Goal: Task Accomplishment & Management: Manage account settings

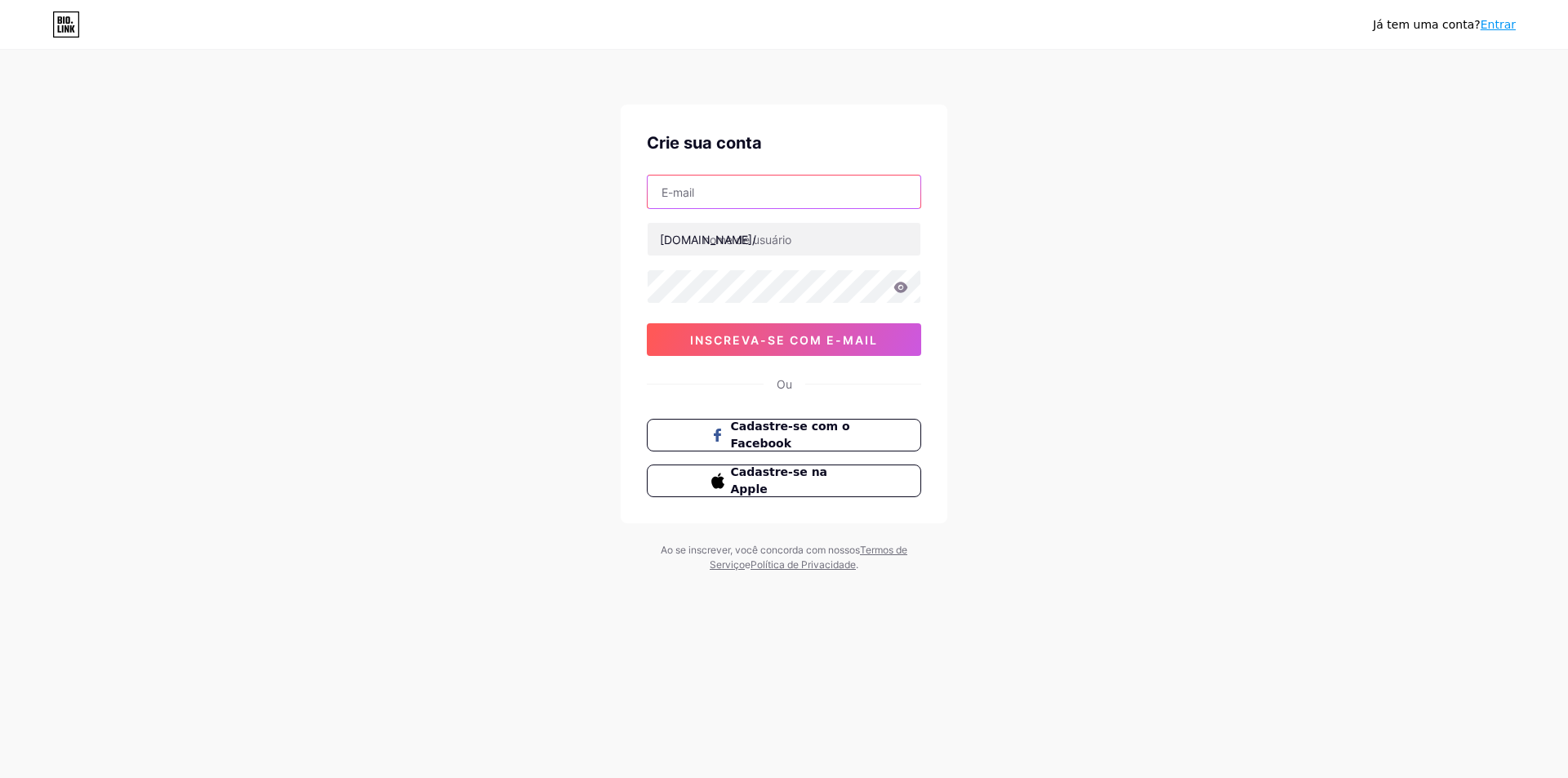
click at [734, 193] on input "text" at bounding box center [784, 192] width 273 height 33
paste input "[EMAIL_ADDRESS][DOMAIN_NAME]"
type input "[EMAIL_ADDRESS][DOMAIN_NAME]"
click at [729, 243] on input "text" at bounding box center [784, 239] width 273 height 33
type input "nupote"
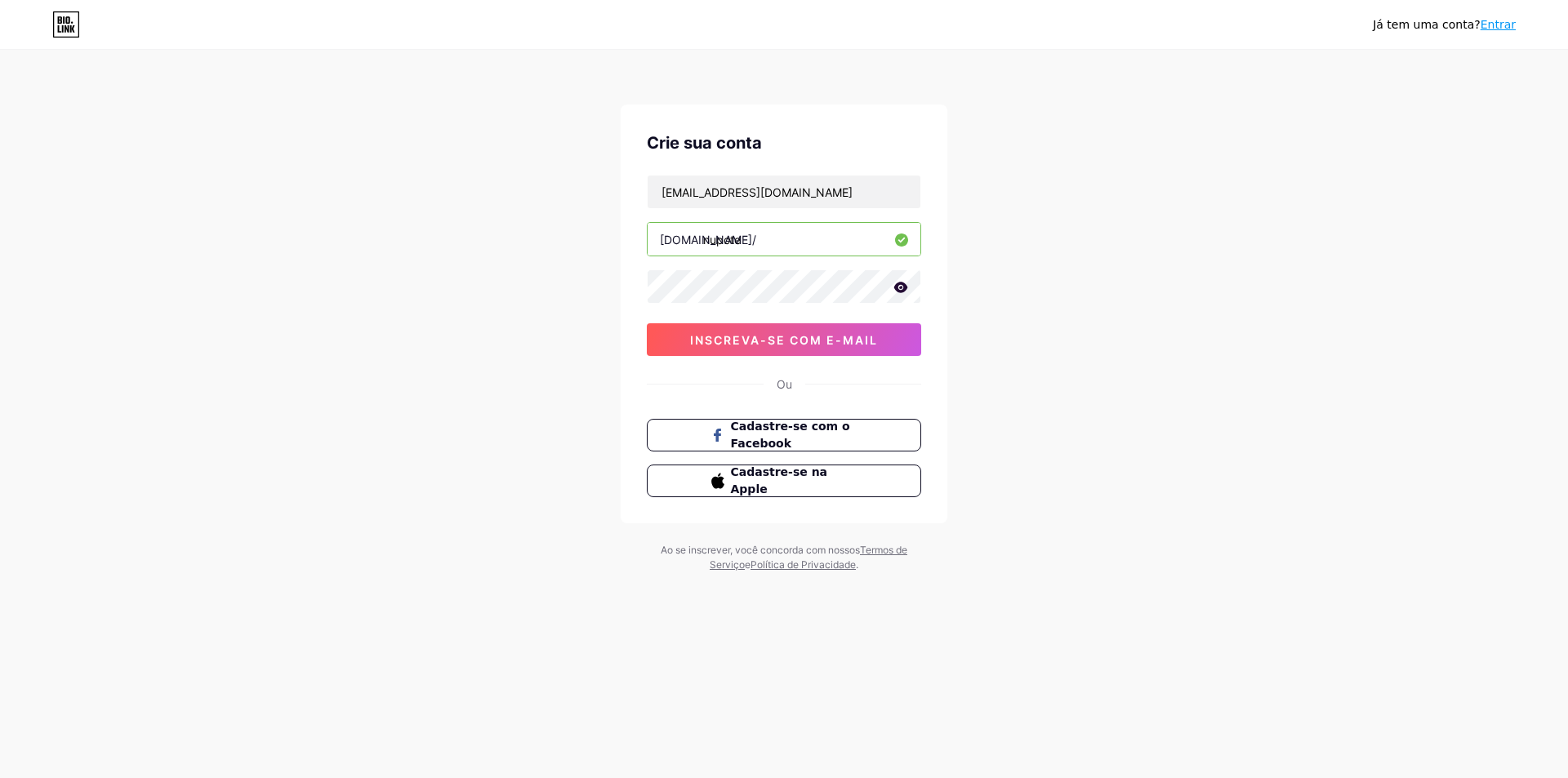
click at [899, 285] on icon at bounding box center [901, 287] width 15 height 12
click at [781, 337] on font "inscreva-se com e-mail" at bounding box center [784, 340] width 188 height 14
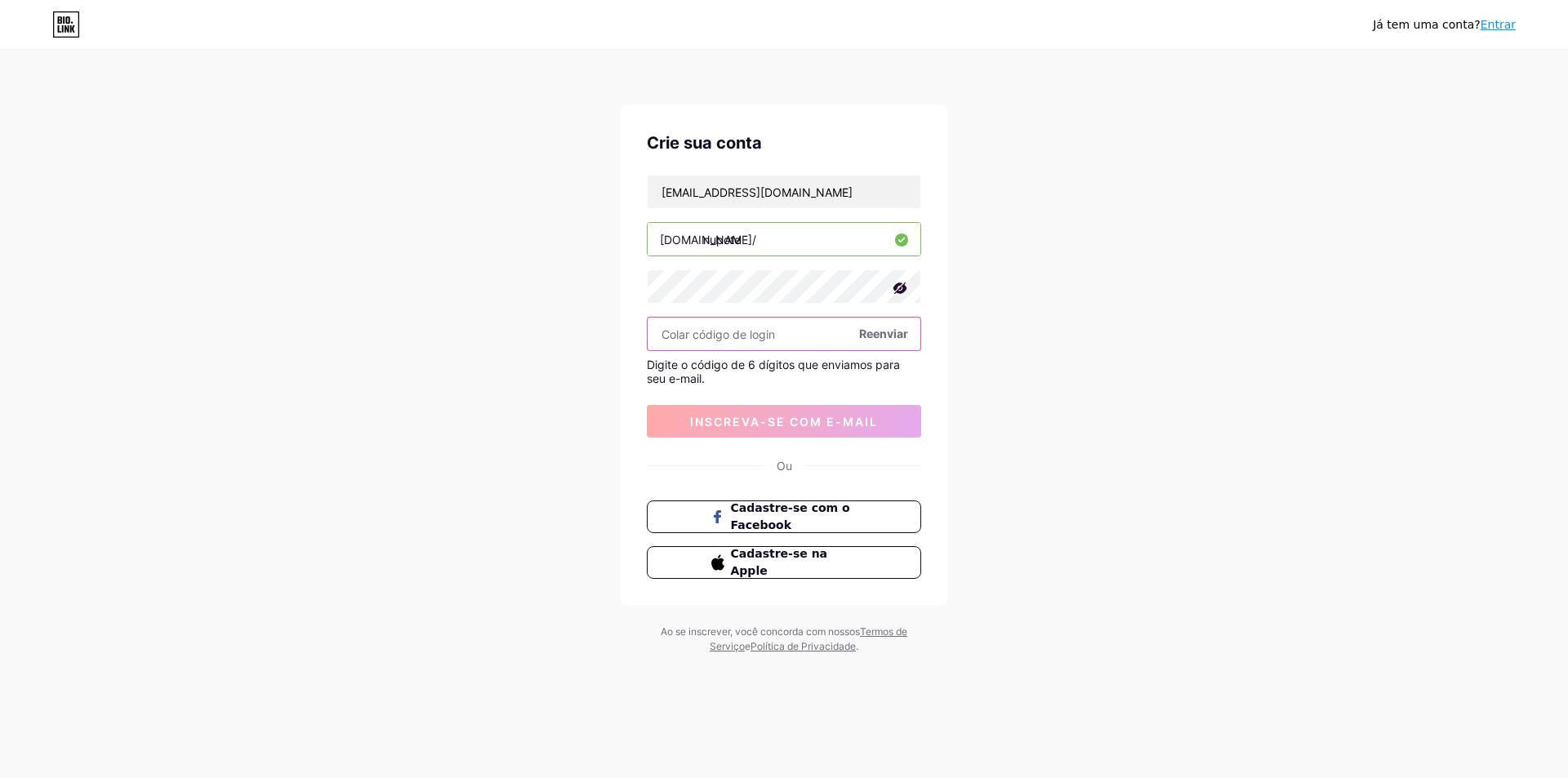
paste input "706295"
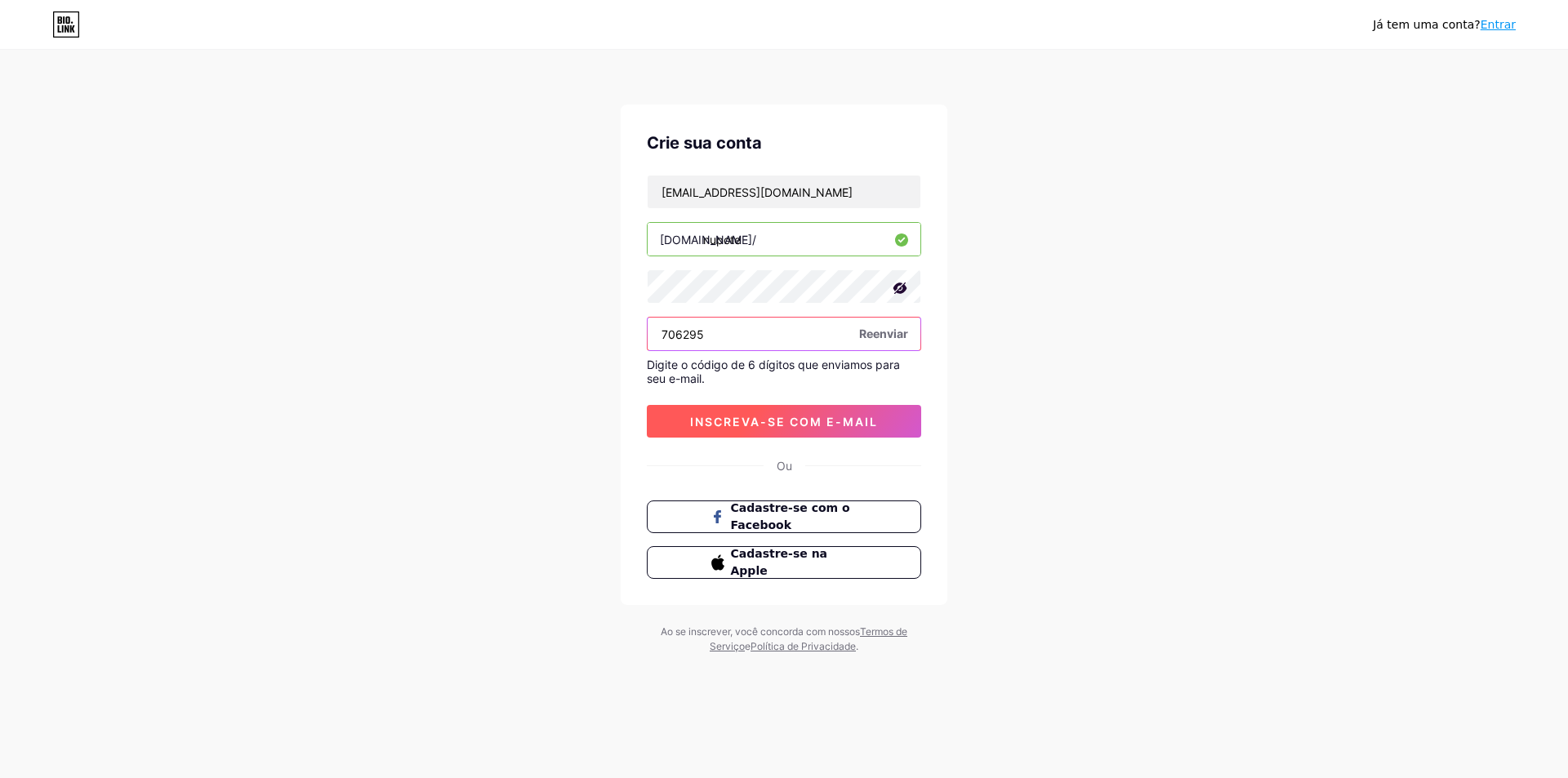
type input "706295"
click at [770, 415] on font "inscreva-se com e-mail" at bounding box center [784, 422] width 188 height 14
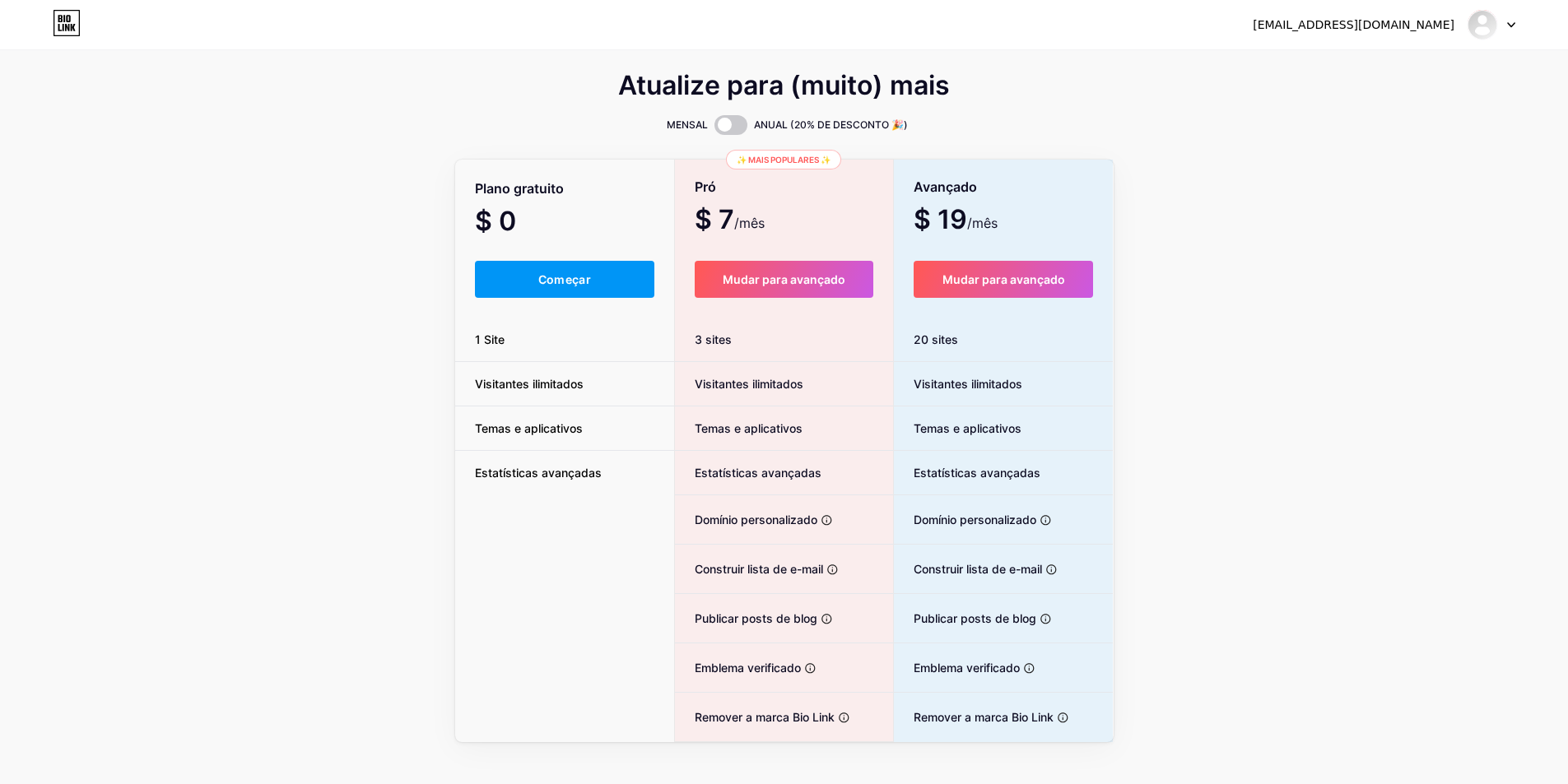
drag, startPoint x: 571, startPoint y: 280, endPoint x: 661, endPoint y: 310, distance: 94.9
click at [575, 275] on font "Começar" at bounding box center [564, 280] width 53 height 14
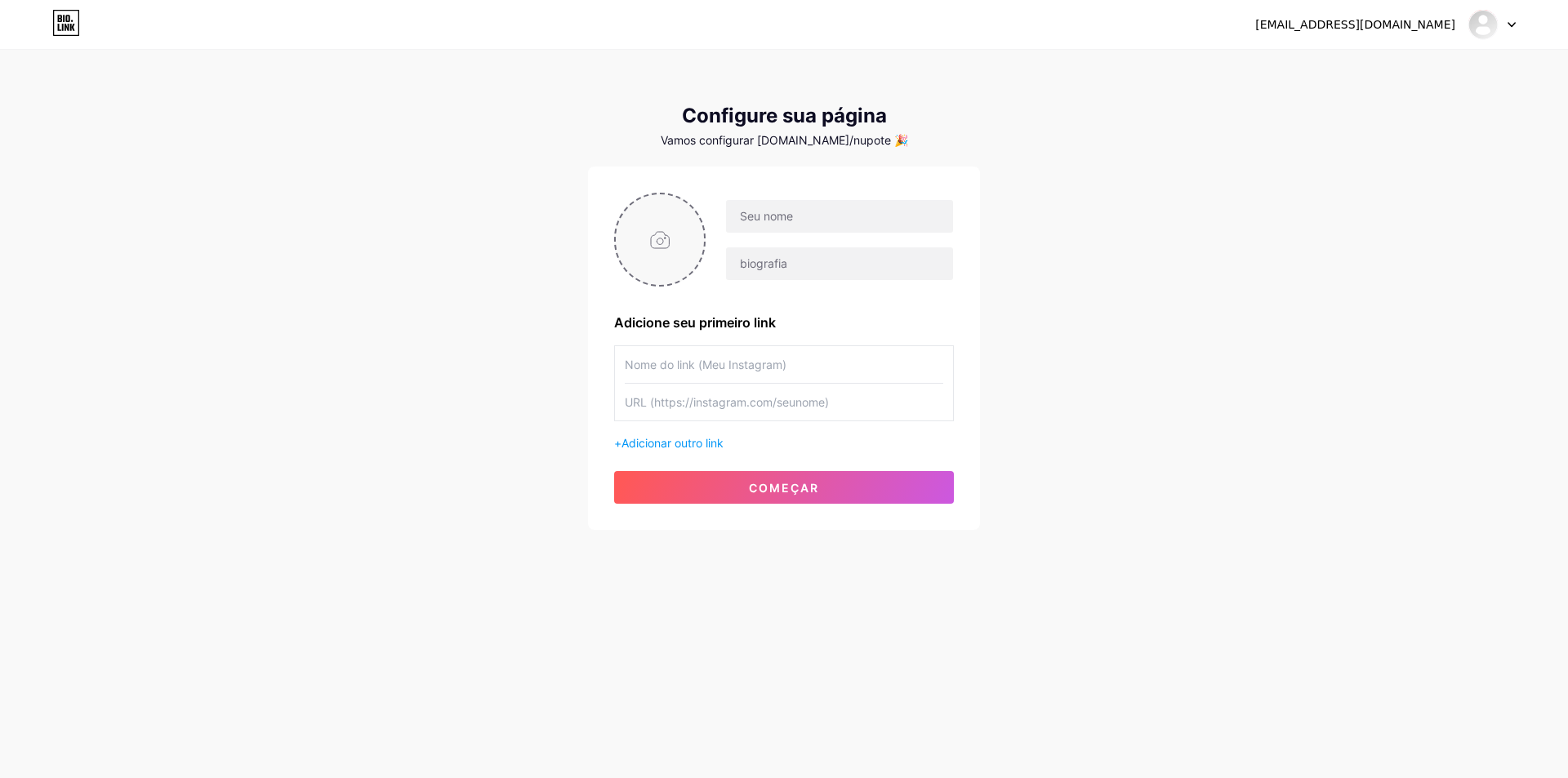
click at [669, 238] on input "file" at bounding box center [660, 240] width 88 height 91
type input "C:\fakepath\LOGO-01.jpg"
click at [823, 219] on input "text" at bounding box center [839, 216] width 227 height 33
type input "n"
type input "NuPote"
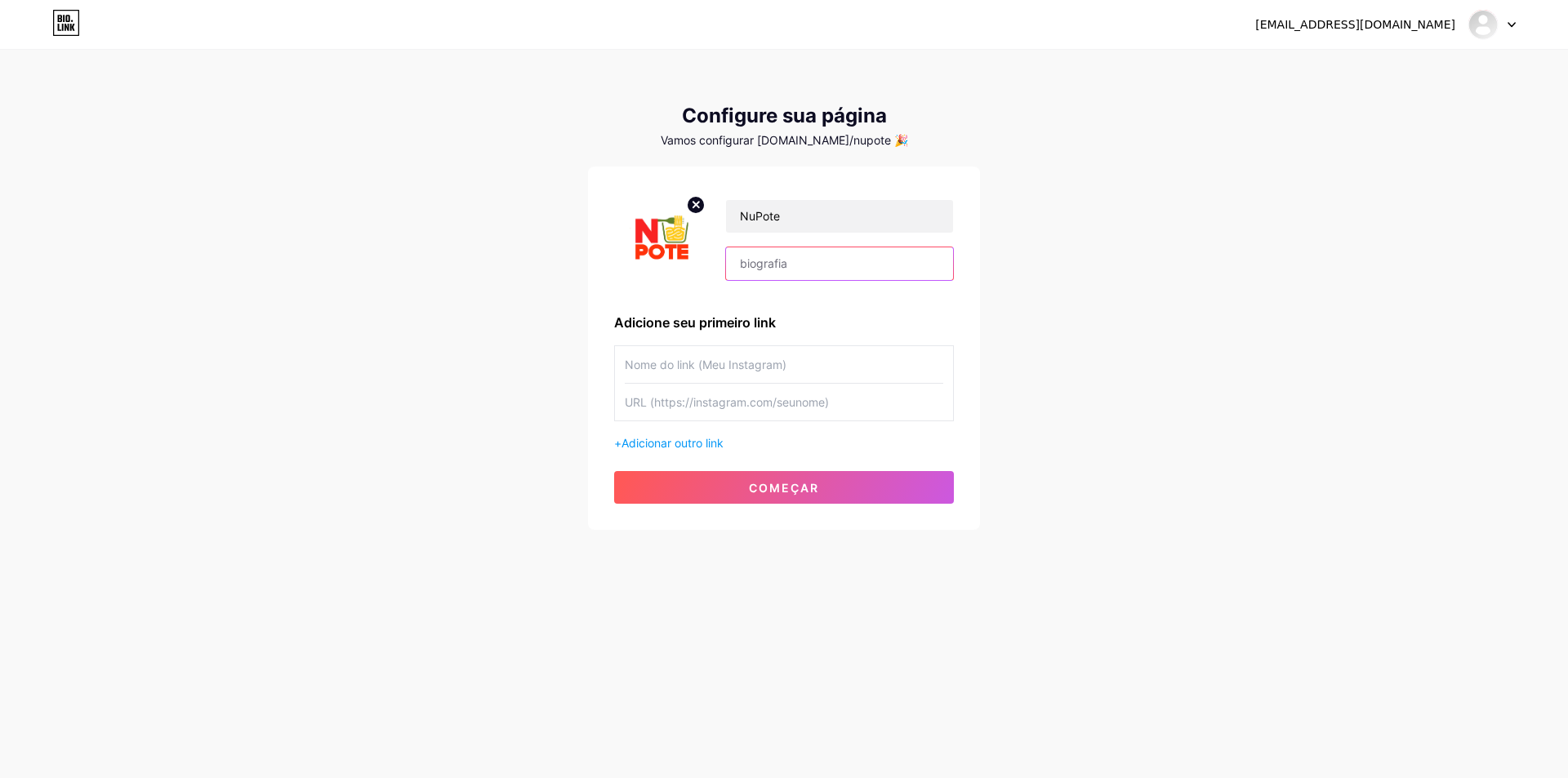
click at [806, 267] on input "text" at bounding box center [839, 264] width 227 height 33
paste input "-Fome que bate,pote que mate! 🥡 -Massas no pote 🍜 🗓️terça a domingo 17h ás 23h …"
type input "-Fome que bate,pote que mate! 🥡 -Massas no pote 🍜 🗓️terça a domingo 17h ás 23h …"
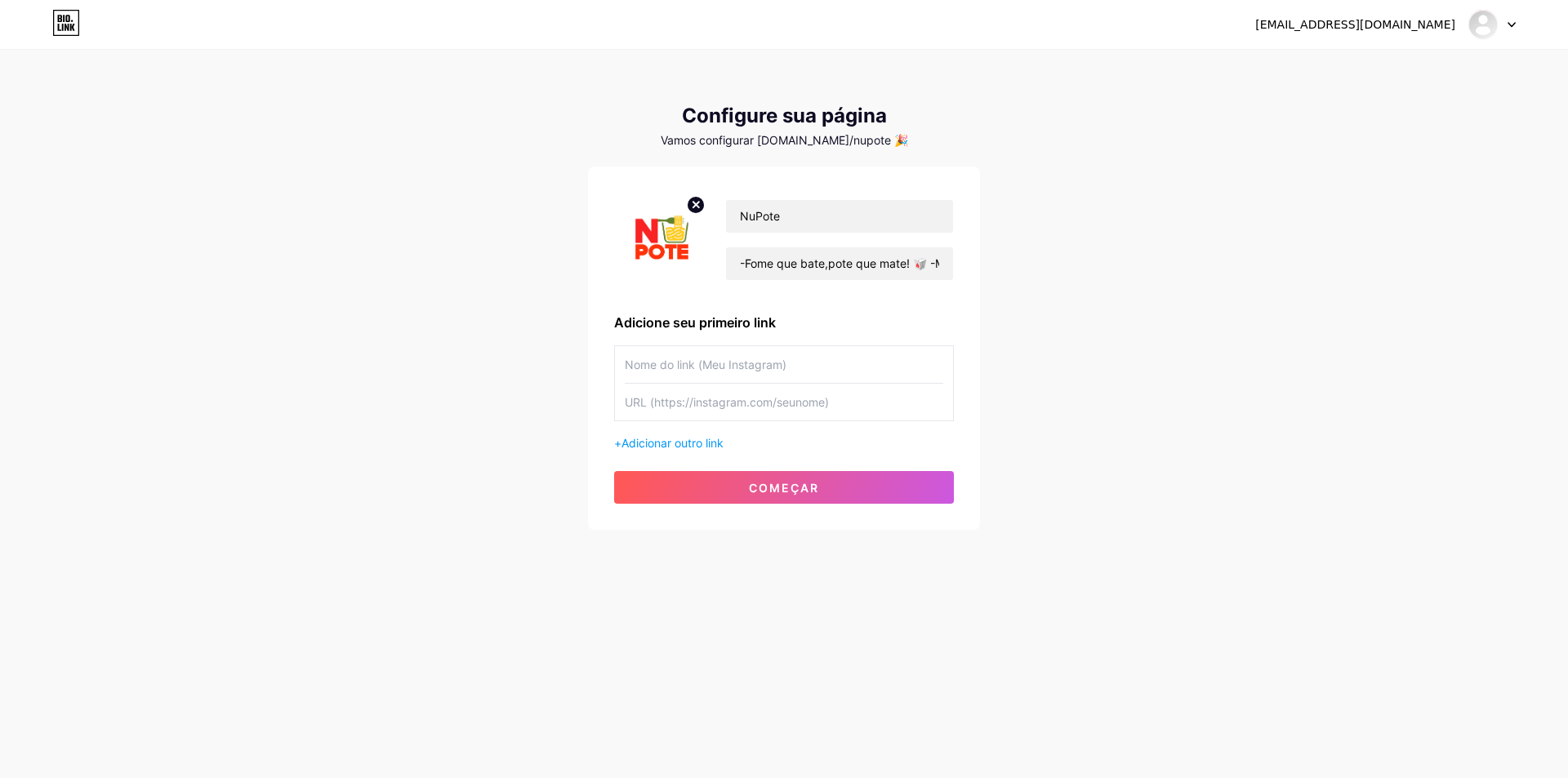
click at [741, 367] on input "text" at bounding box center [784, 364] width 319 height 37
type input "Instagram"
click at [699, 403] on input "text" at bounding box center [784, 402] width 319 height 37
paste input "[URL][DOMAIN_NAME]"
type input "[URL][DOMAIN_NAME]"
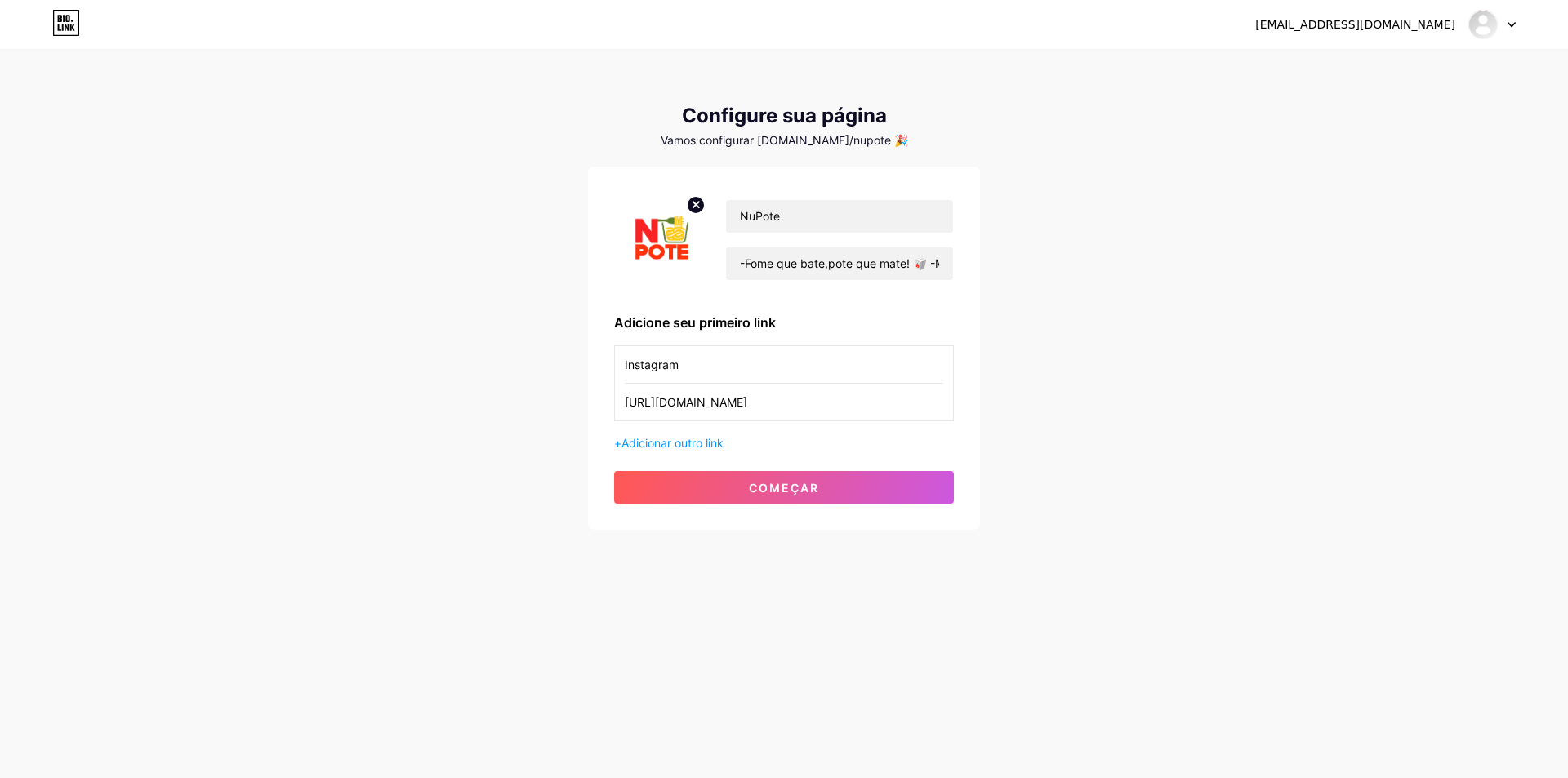
drag, startPoint x: 814, startPoint y: 492, endPoint x: 1110, endPoint y: 539, distance: 299.7
click at [815, 493] on font "começar" at bounding box center [783, 488] width 70 height 14
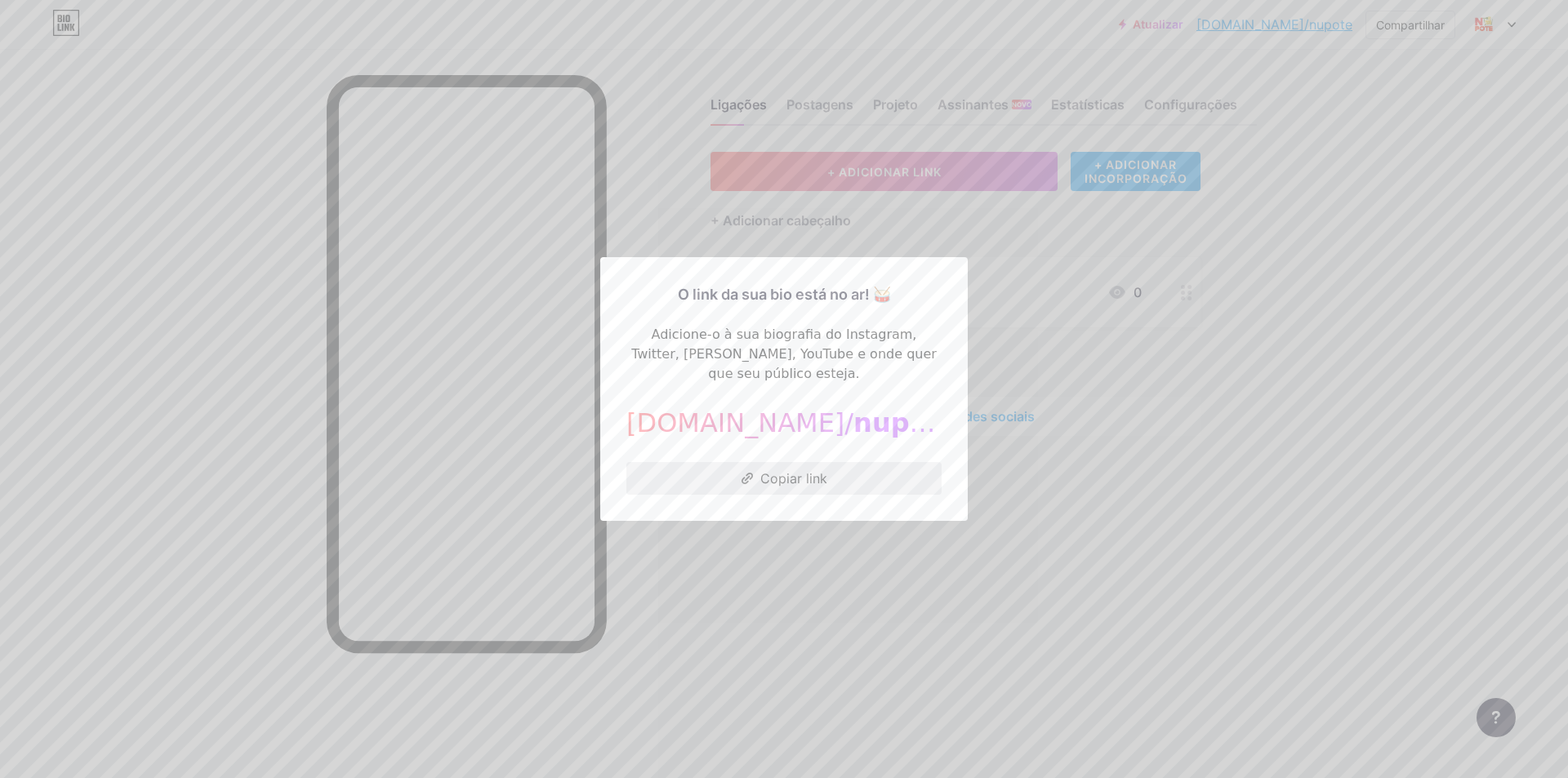
drag, startPoint x: 798, startPoint y: 473, endPoint x: 945, endPoint y: 572, distance: 177.2
click at [798, 474] on font "Copiar link" at bounding box center [794, 478] width 67 height 17
click at [924, 583] on div at bounding box center [784, 389] width 1568 height 778
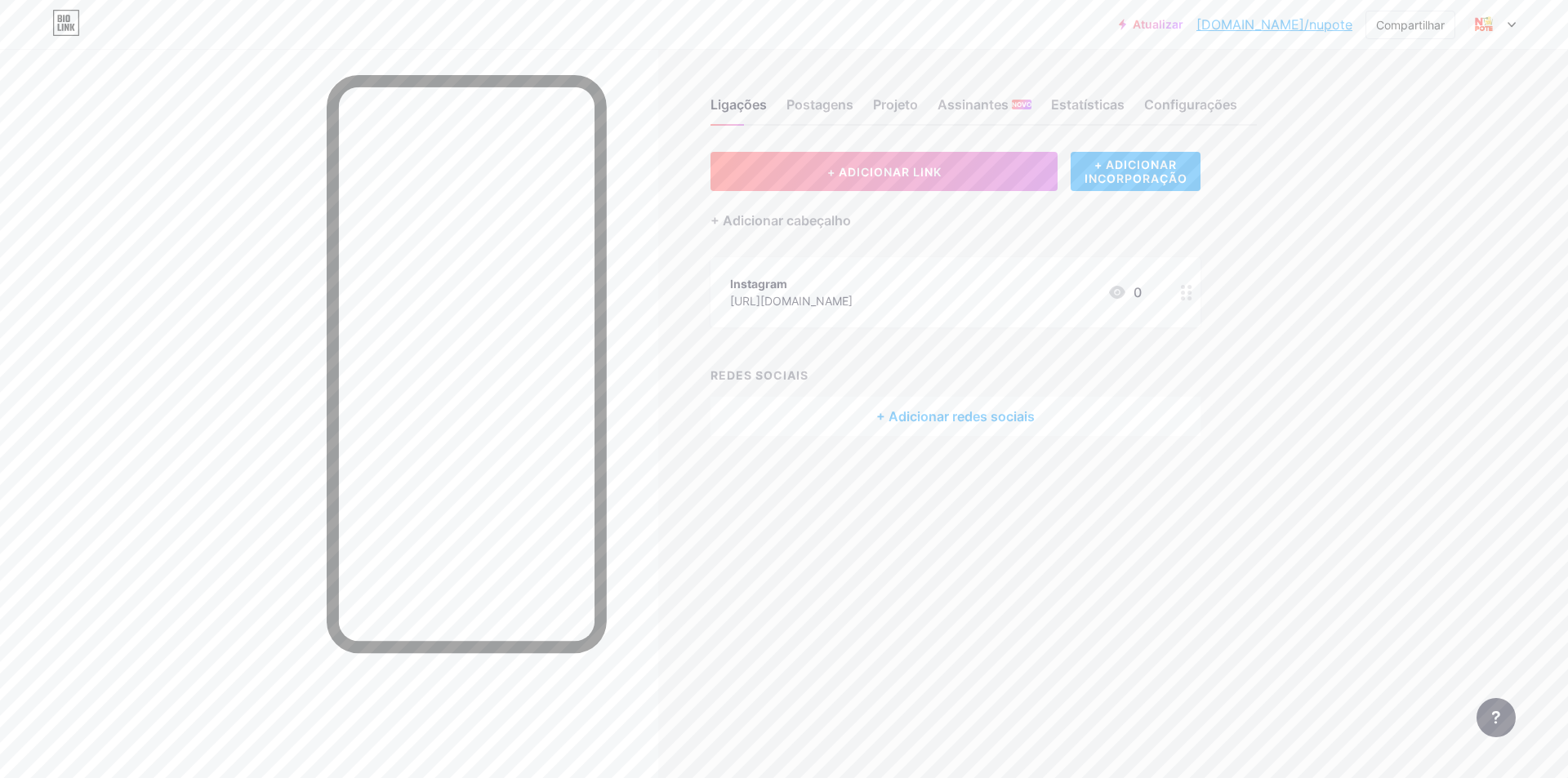
click at [852, 285] on div "Instagram" at bounding box center [791, 283] width 122 height 17
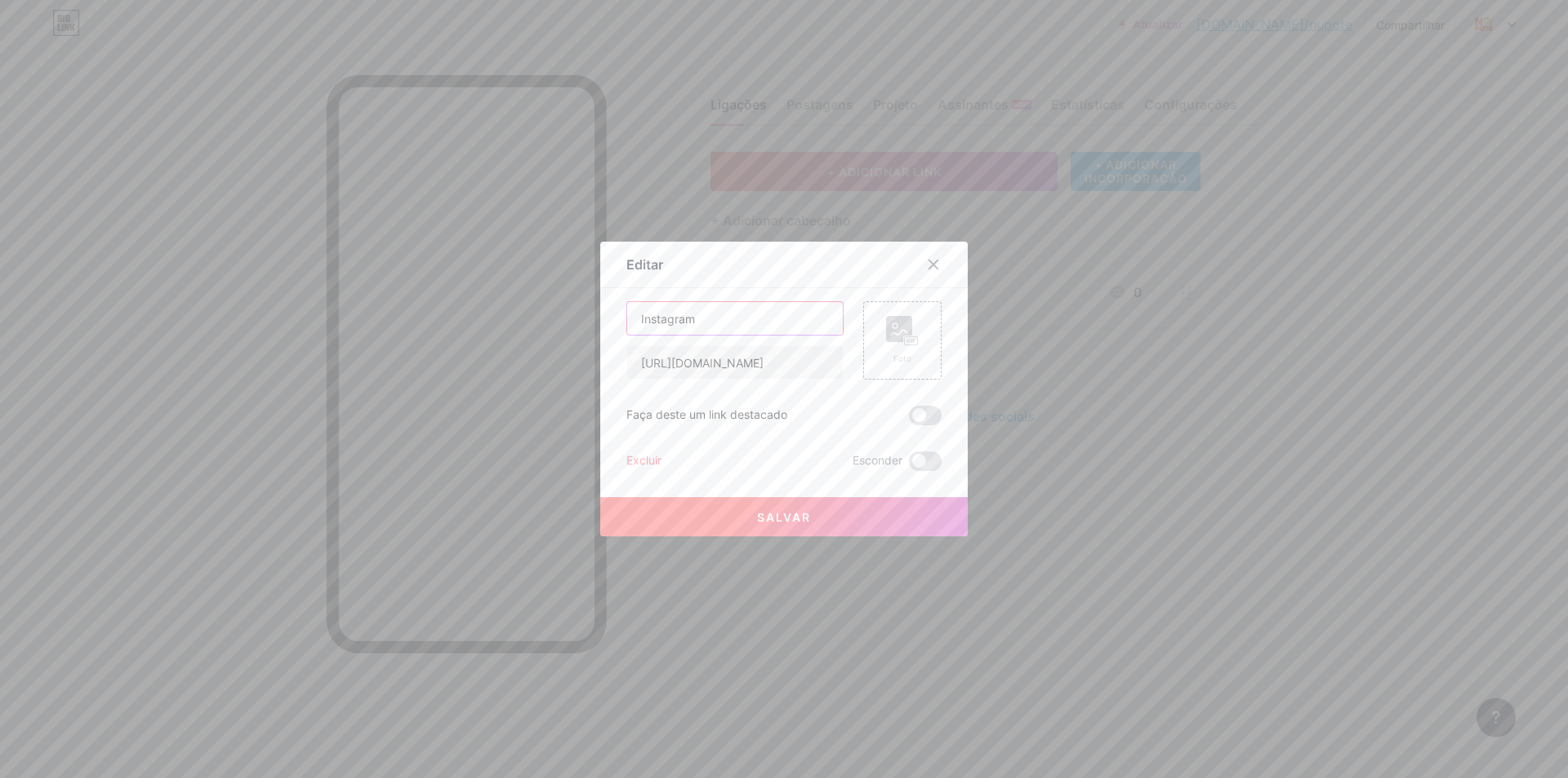
drag, startPoint x: 753, startPoint y: 318, endPoint x: 553, endPoint y: 319, distance: 200.0
click at [553, 319] on div "Editar Contente YouTube Reproduza vídeos do YouTube sem sair da sua página. ADI…" at bounding box center [784, 389] width 1568 height 778
type input "A"
type input "Peça Seu Macarrão"
click at [755, 365] on input "[URL][DOMAIN_NAME]" at bounding box center [735, 362] width 215 height 33
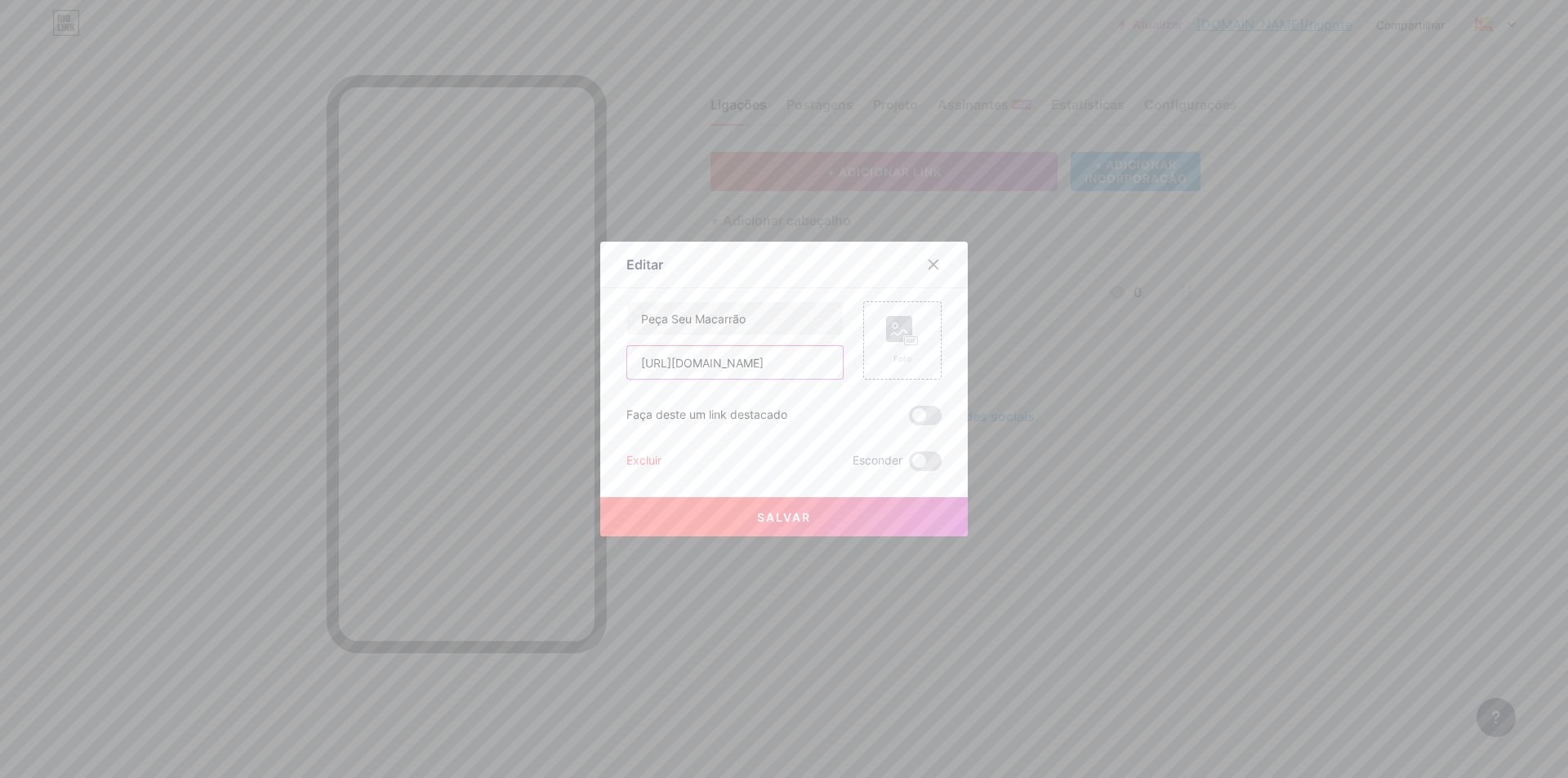
click at [755, 365] on input "[URL][DOMAIN_NAME]" at bounding box center [735, 362] width 215 height 33
paste input "[URL][DOMAIN_NAME]"
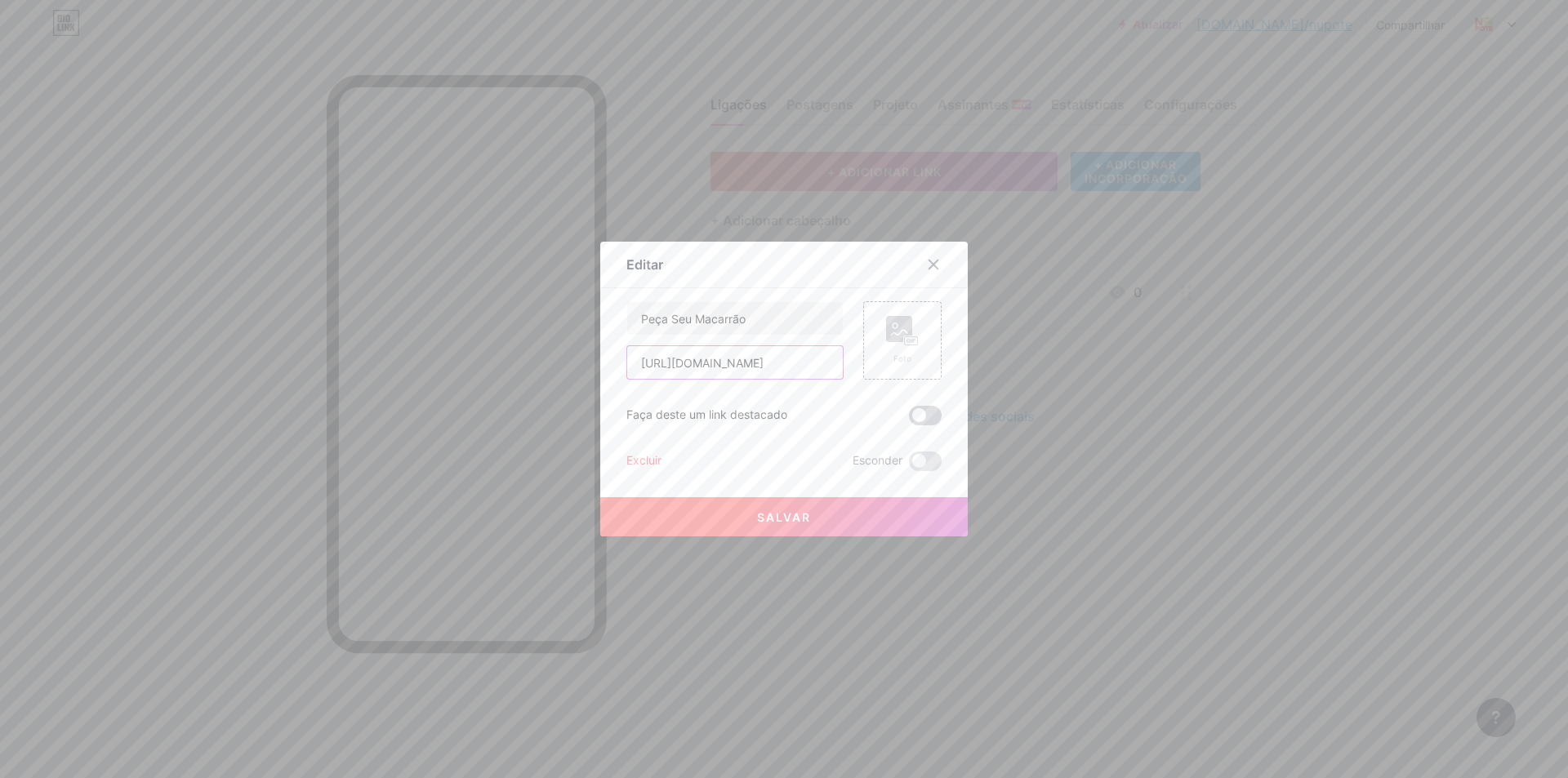
type input "[URL][DOMAIN_NAME]"
drag, startPoint x: 923, startPoint y: 416, endPoint x: 994, endPoint y: 549, distance: 150.8
click at [923, 415] on span at bounding box center [924, 416] width 33 height 20
click at [908, 420] on input "checkbox" at bounding box center [908, 420] width 0 height 0
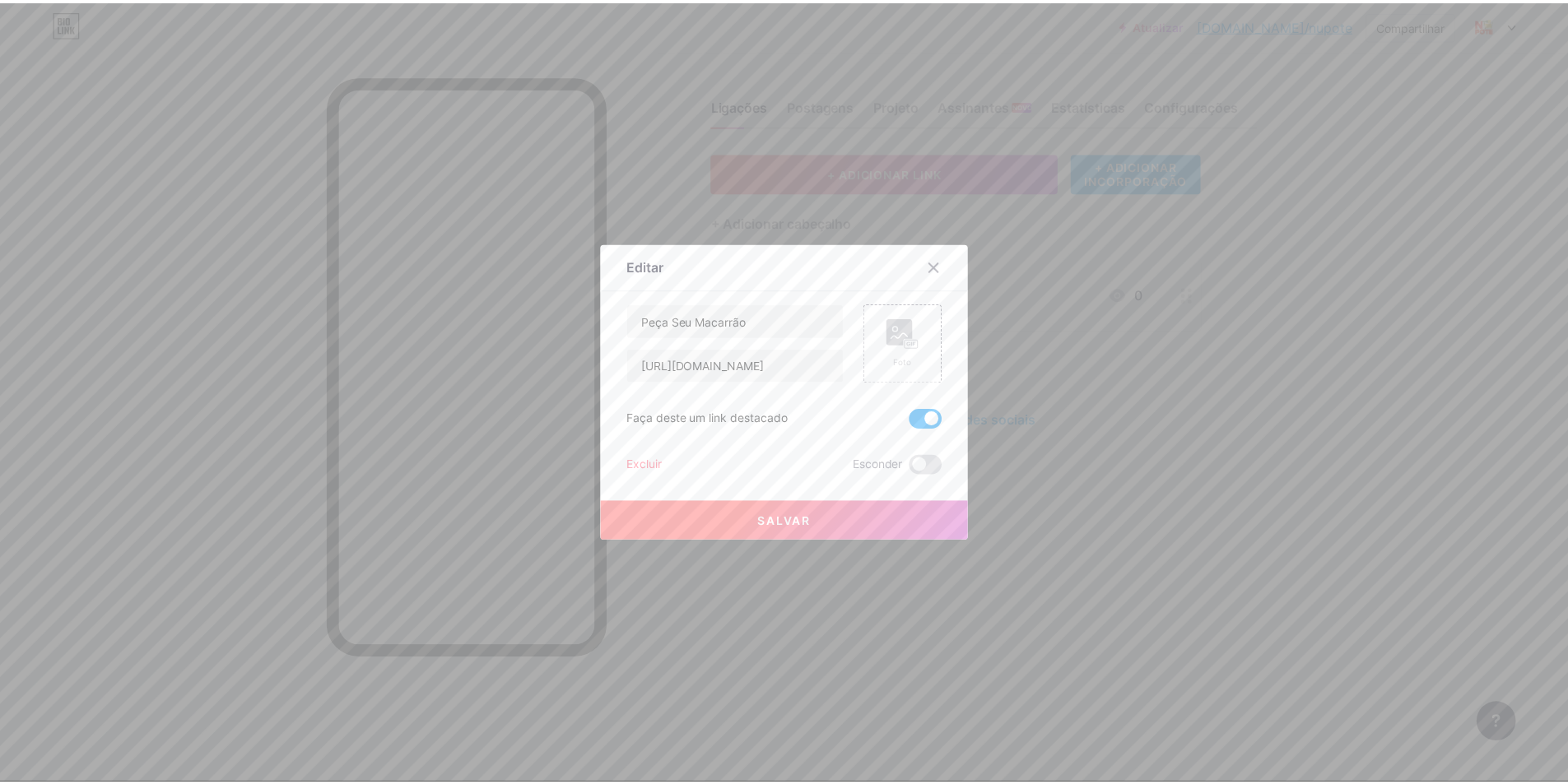
scroll to position [0, 0]
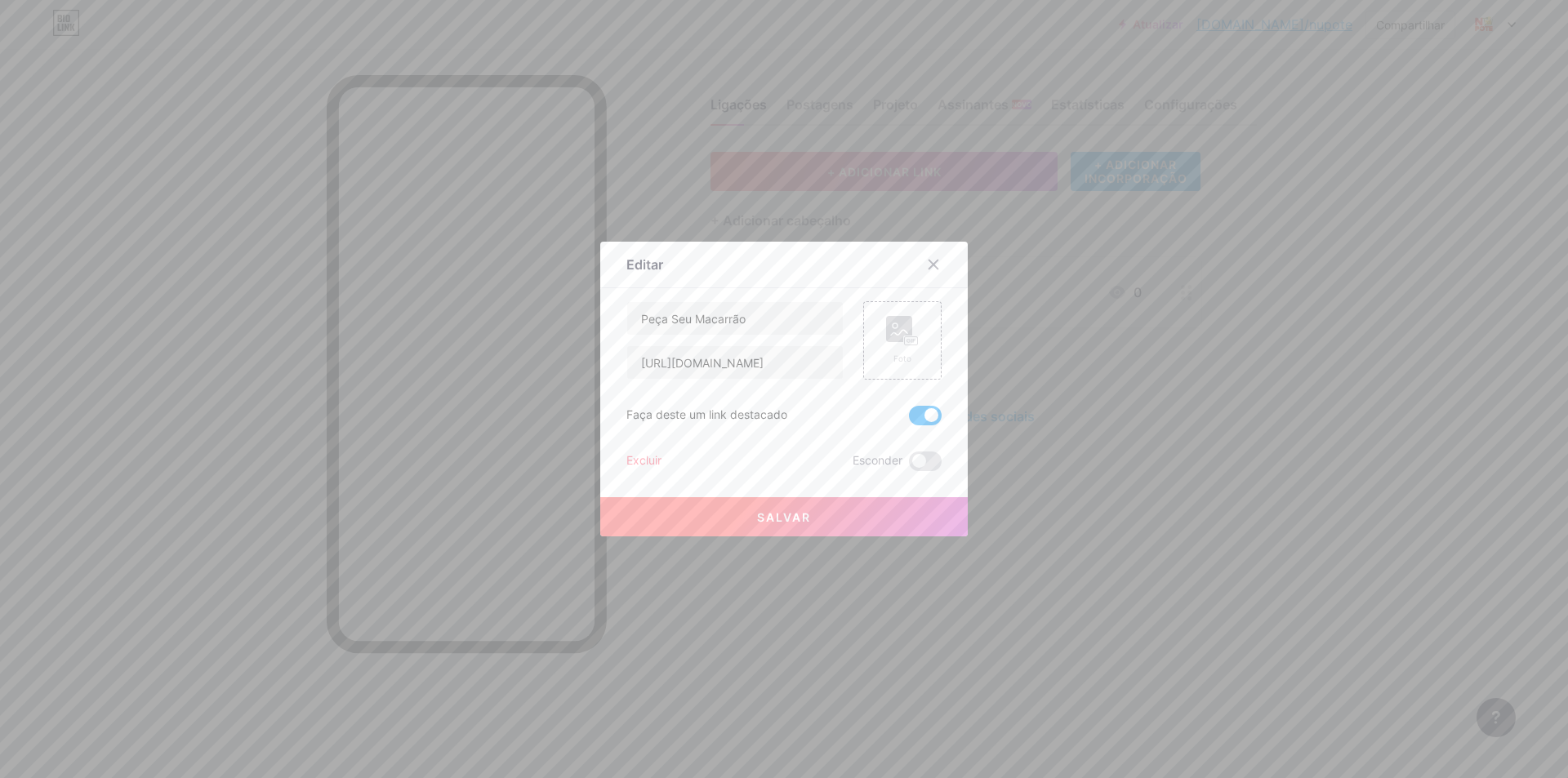
click at [843, 522] on button "Salvar" at bounding box center [784, 517] width 367 height 39
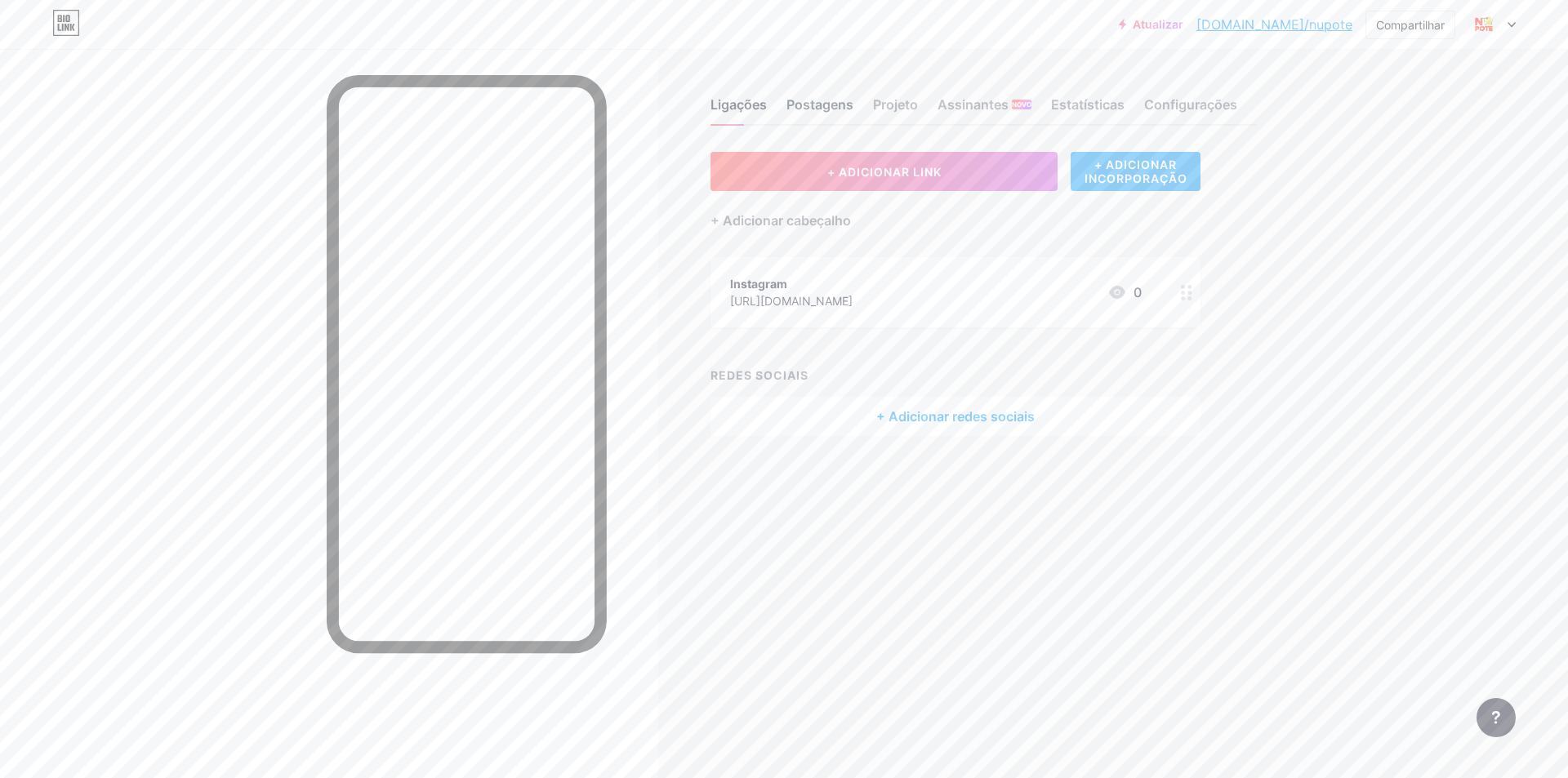
click at [823, 111] on font "Postagens" at bounding box center [820, 105] width 67 height 17
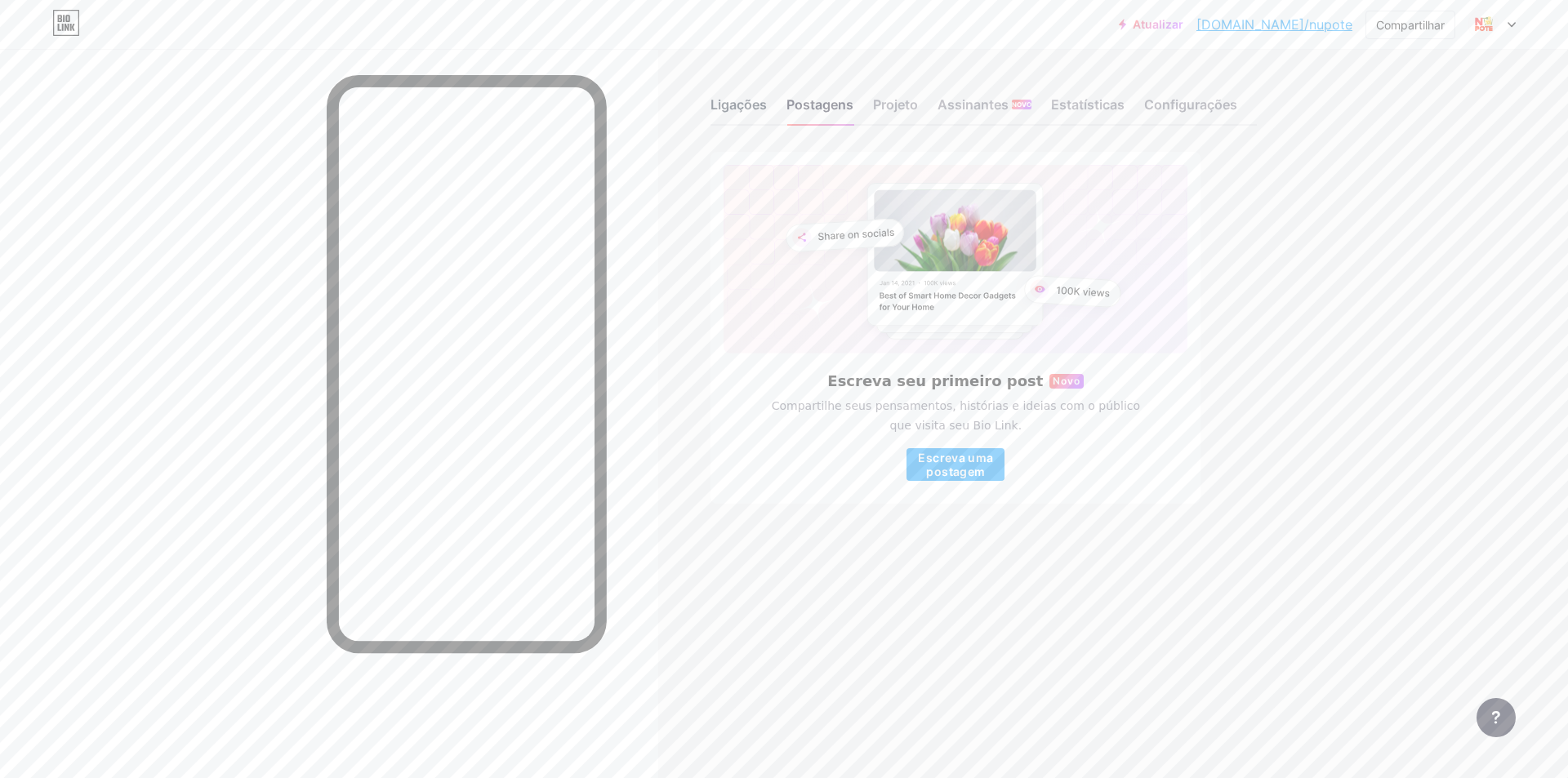
click at [748, 106] on font "Ligações" at bounding box center [738, 105] width 56 height 17
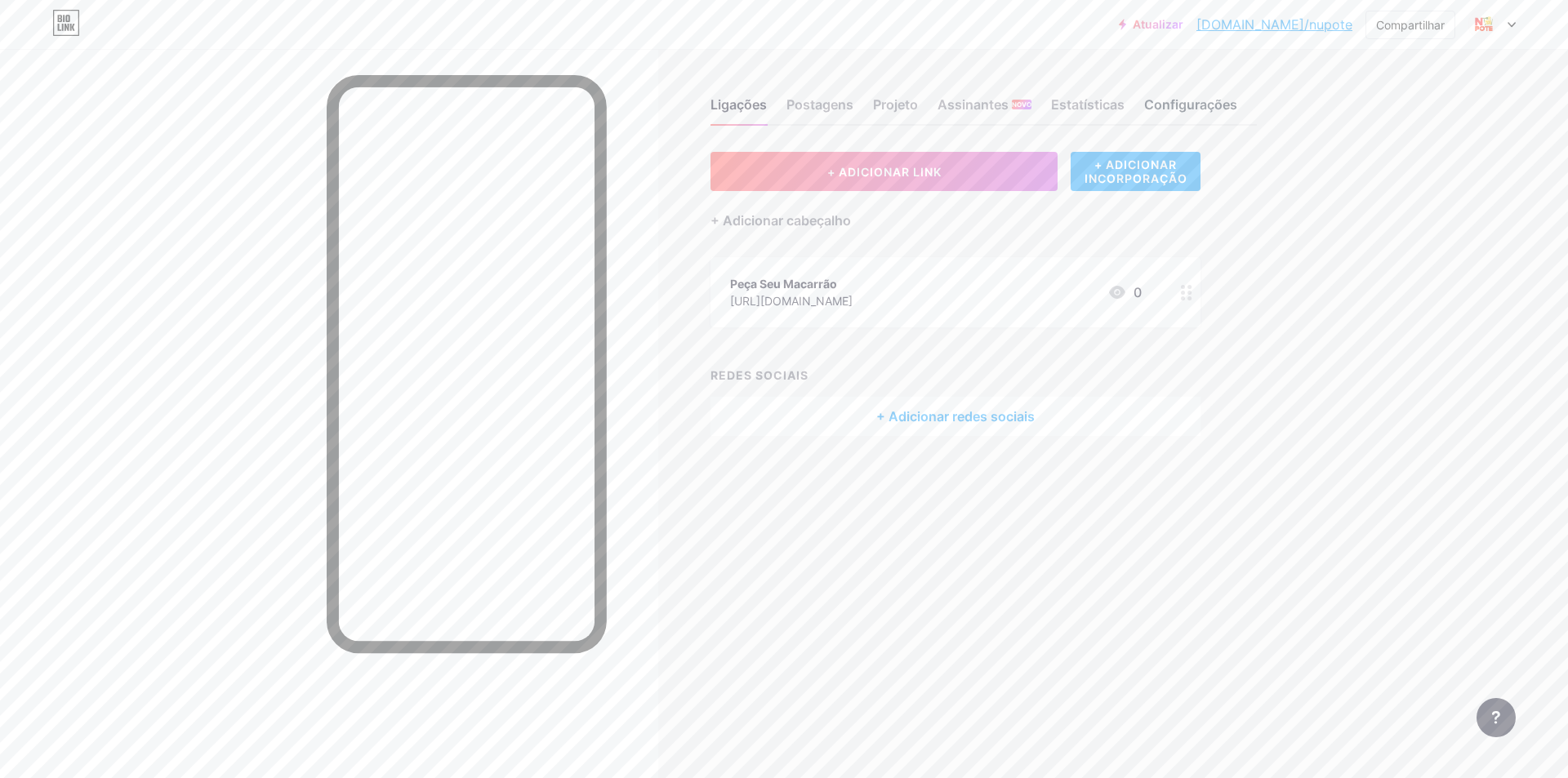
click at [1180, 95] on div "Configurações" at bounding box center [1191, 110] width 93 height 30
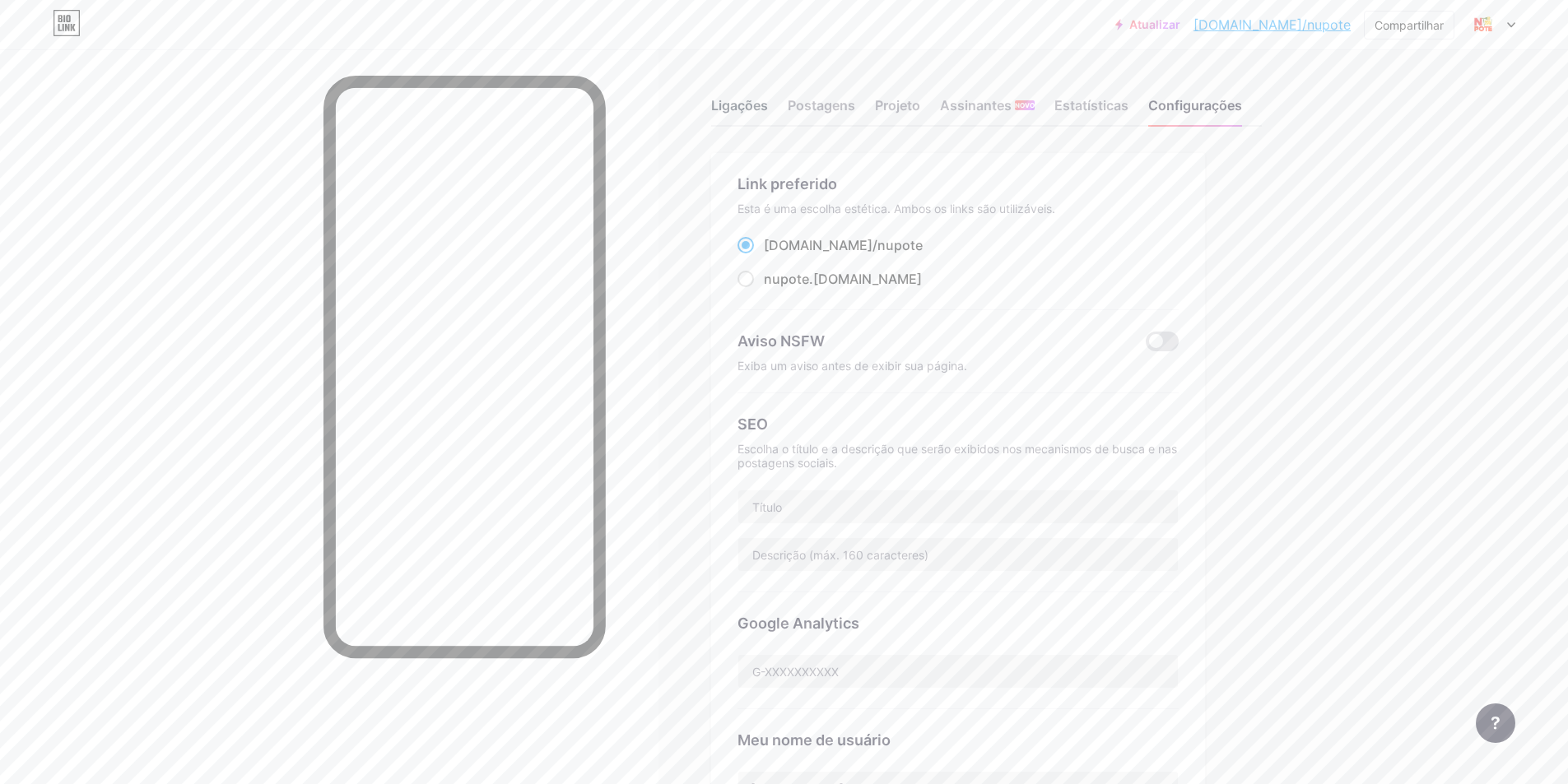
click at [740, 104] on font "Ligações" at bounding box center [740, 105] width 57 height 17
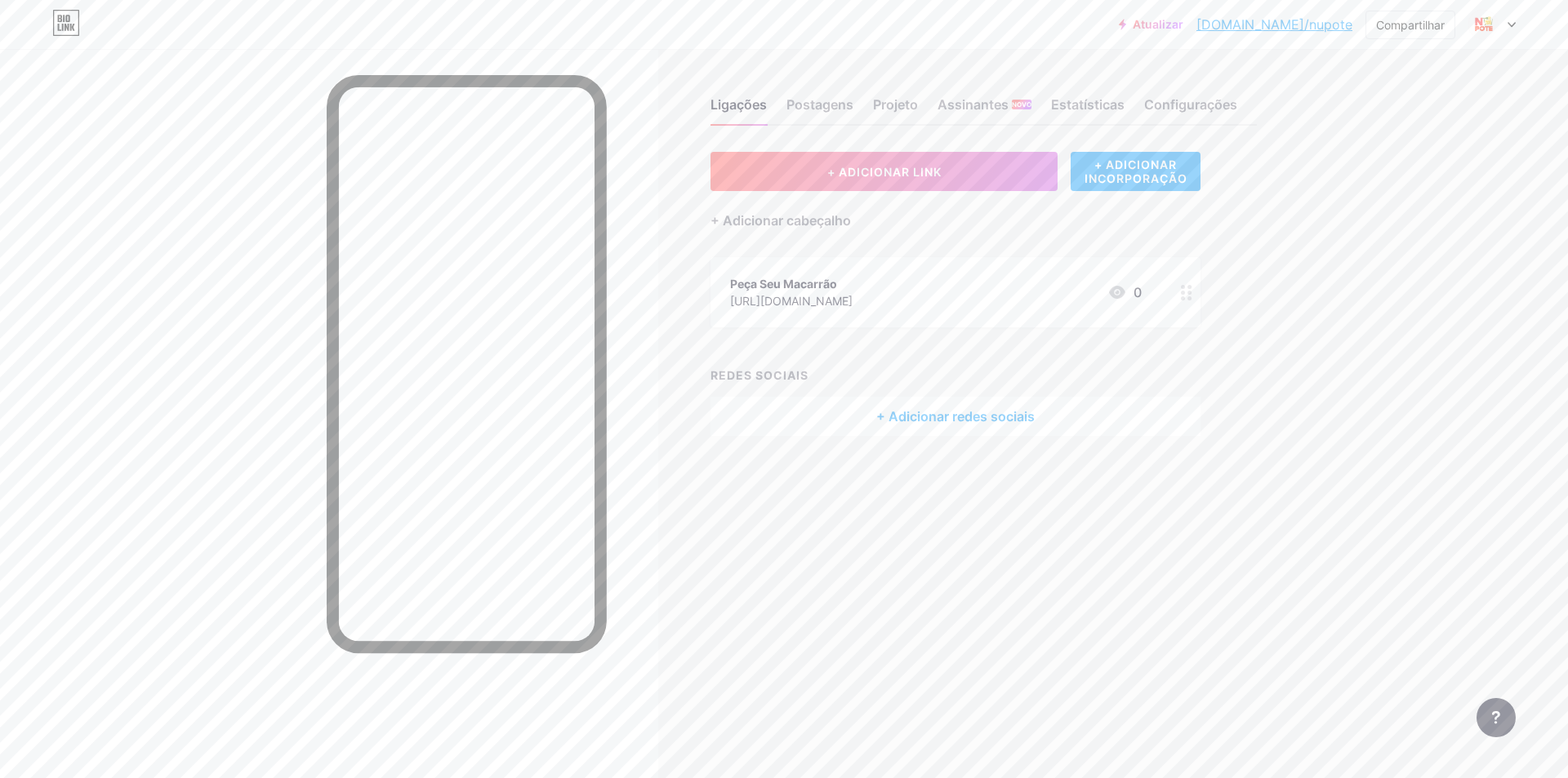
click at [852, 276] on div "Peça Seu Macarrão" at bounding box center [791, 283] width 122 height 17
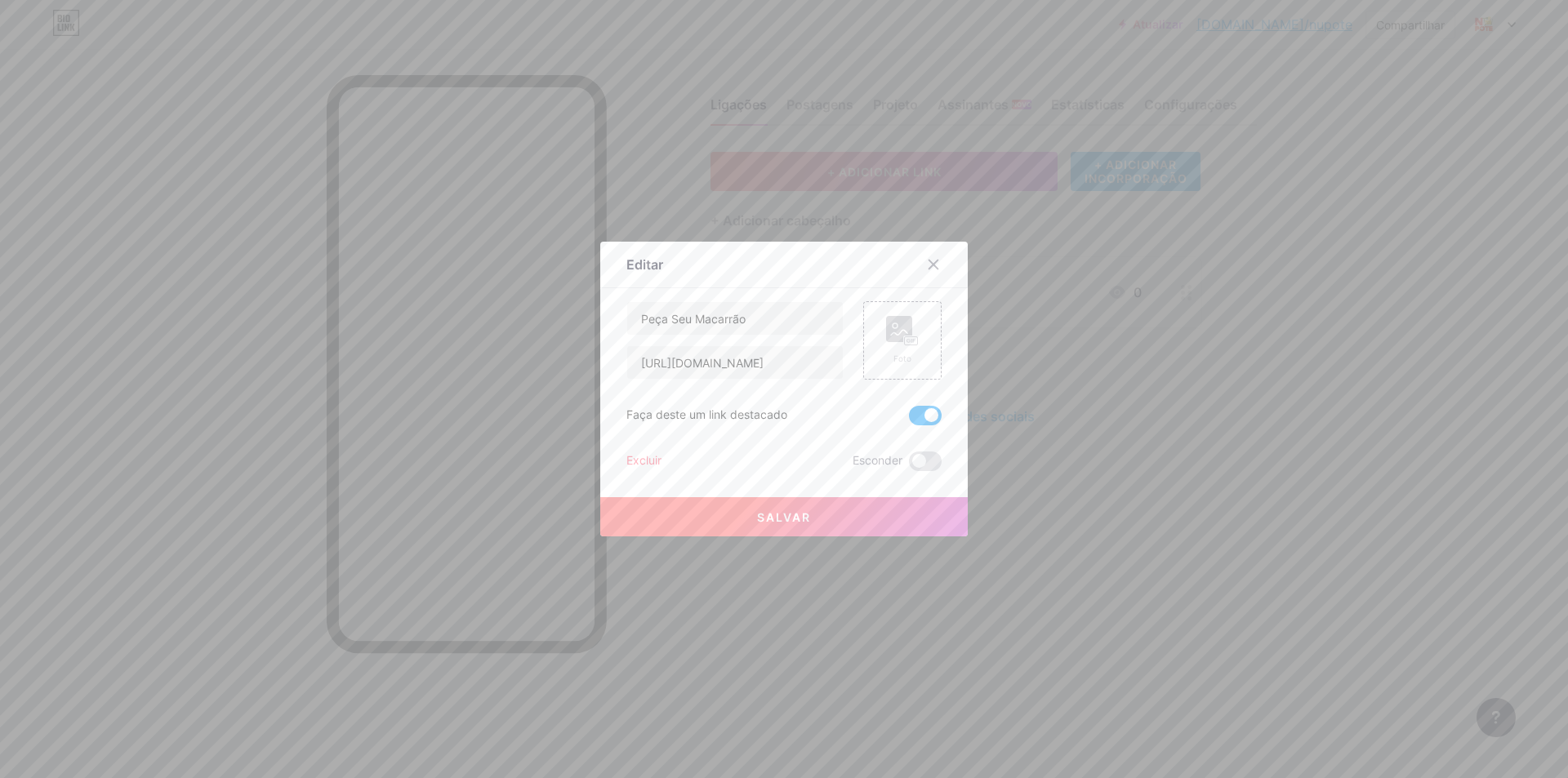
click at [1149, 522] on div at bounding box center [784, 389] width 1568 height 778
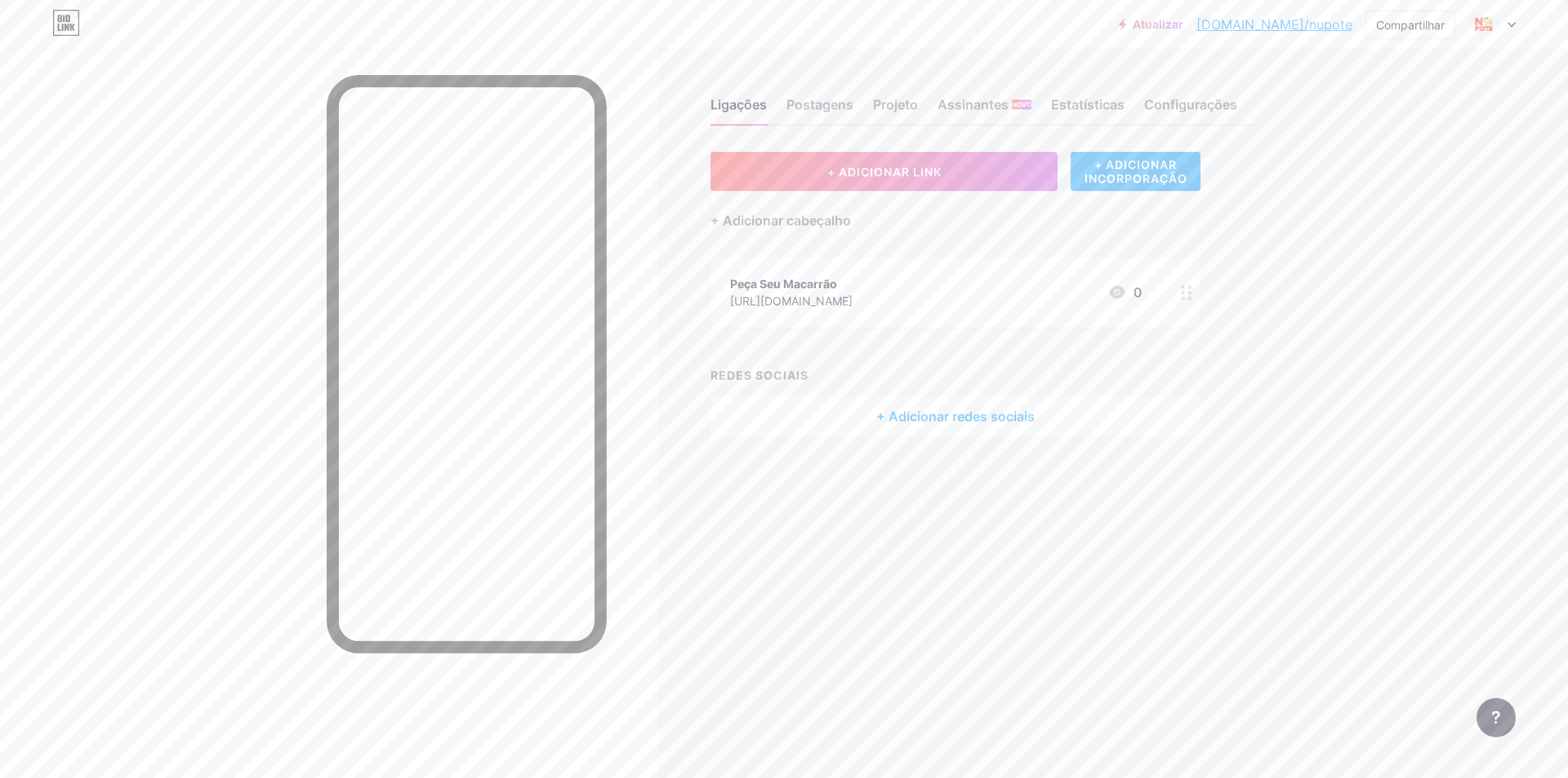
click at [1506, 25] on div at bounding box center [1492, 25] width 47 height 30
click at [1414, 185] on font "Configurações de Conta" at bounding box center [1397, 185] width 137 height 14
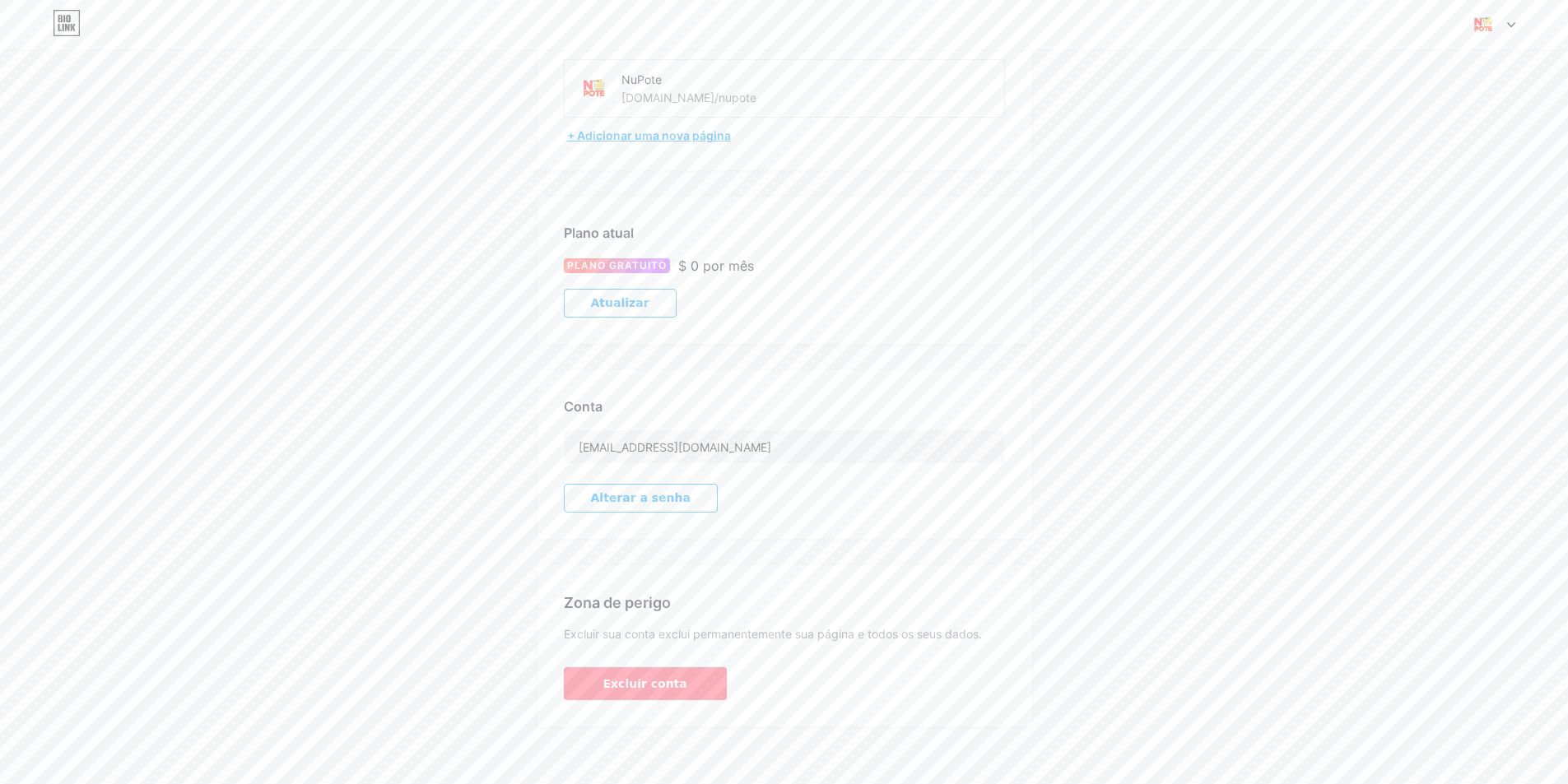
scroll to position [133, 0]
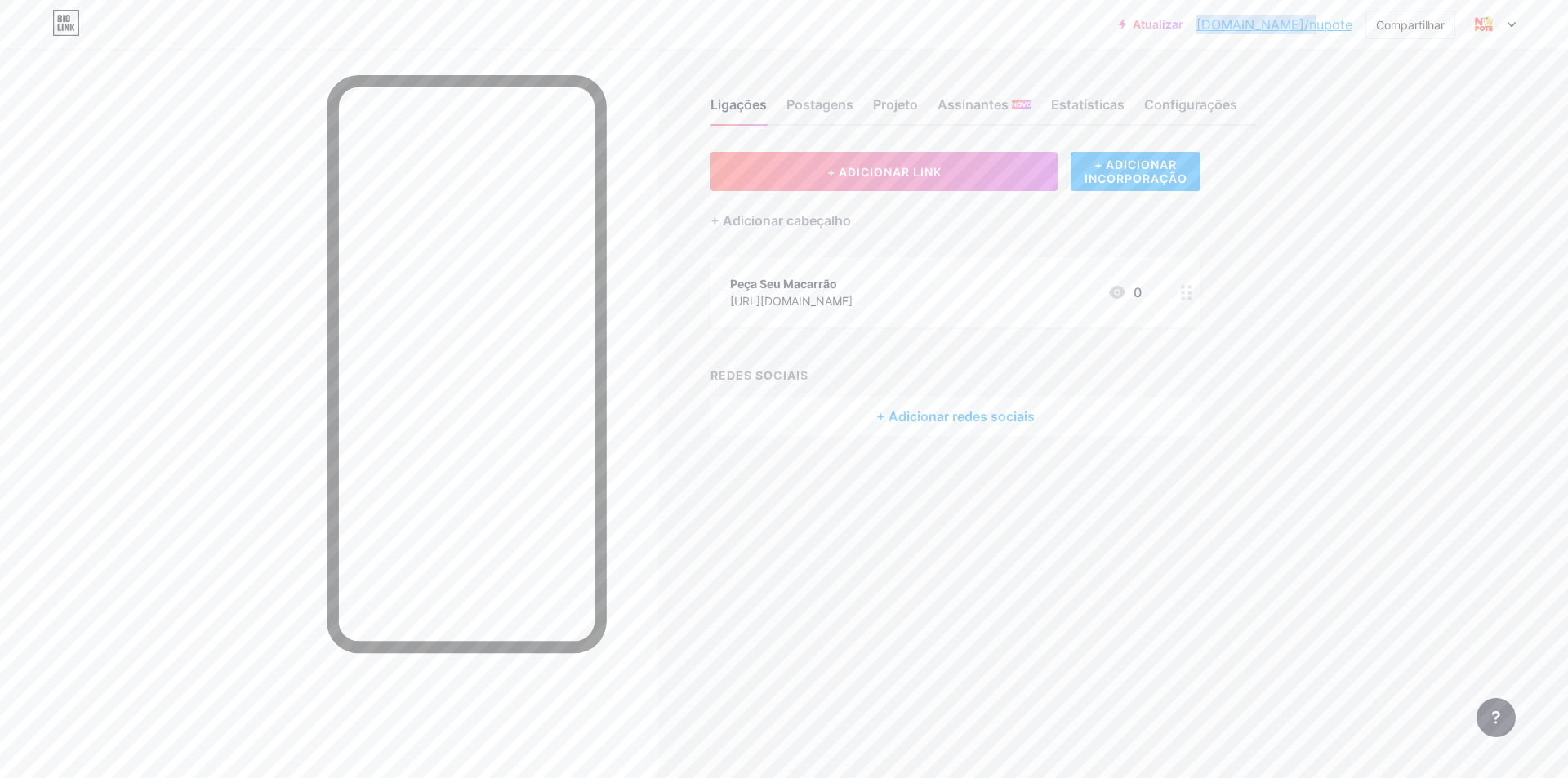
drag, startPoint x: 1254, startPoint y: 25, endPoint x: 1357, endPoint y: 24, distance: 103.0
click at [1357, 24] on div "Atualizar [DOMAIN_NAME]/nupote... [DOMAIN_NAME]/nupote Compartilhar Trocar de c…" at bounding box center [1317, 25] width 397 height 30
copy font "[DOMAIN_NAME]/nupote"
click at [903, 107] on font "Projeto" at bounding box center [895, 105] width 44 height 17
click at [1073, 94] on div "Ligações Postagens Projeto Assinantes NOVO Estatísticas Configurações" at bounding box center [982, 97] width 546 height 57
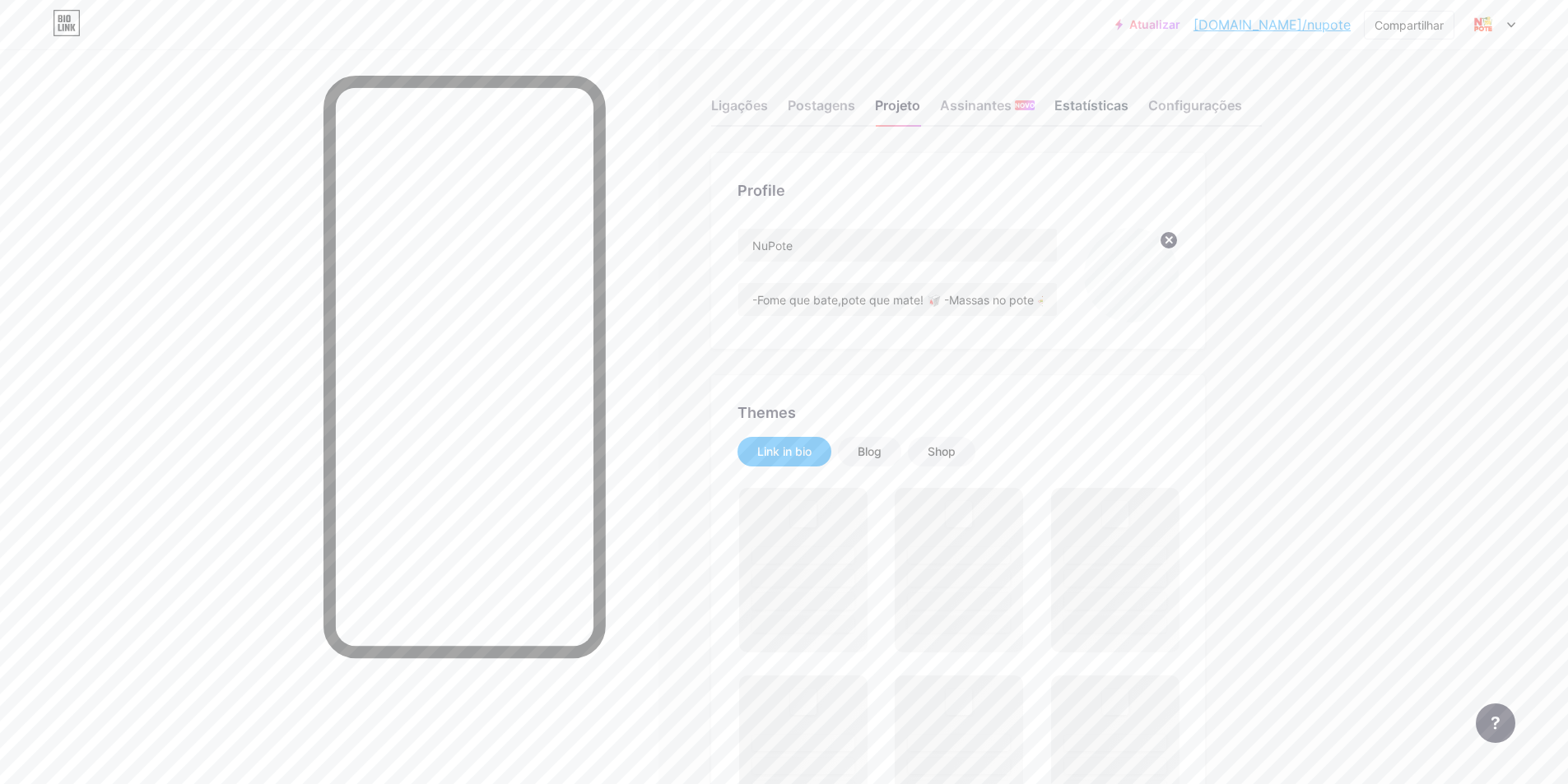
click at [1083, 102] on font "Estatísticas" at bounding box center [1091, 105] width 74 height 17
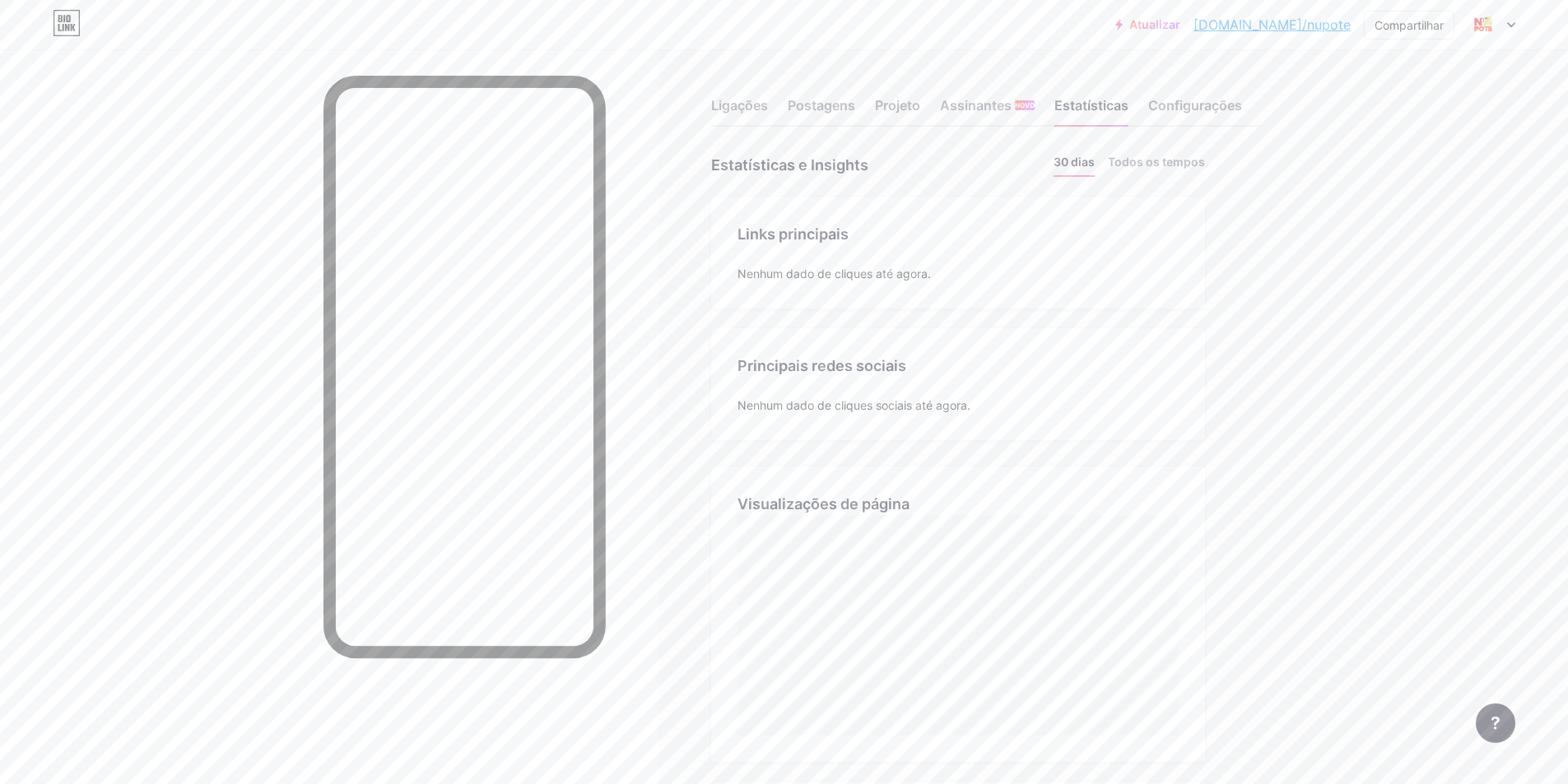
scroll to position [784, 1568]
click at [1201, 105] on font "Configurações" at bounding box center [1196, 105] width 94 height 17
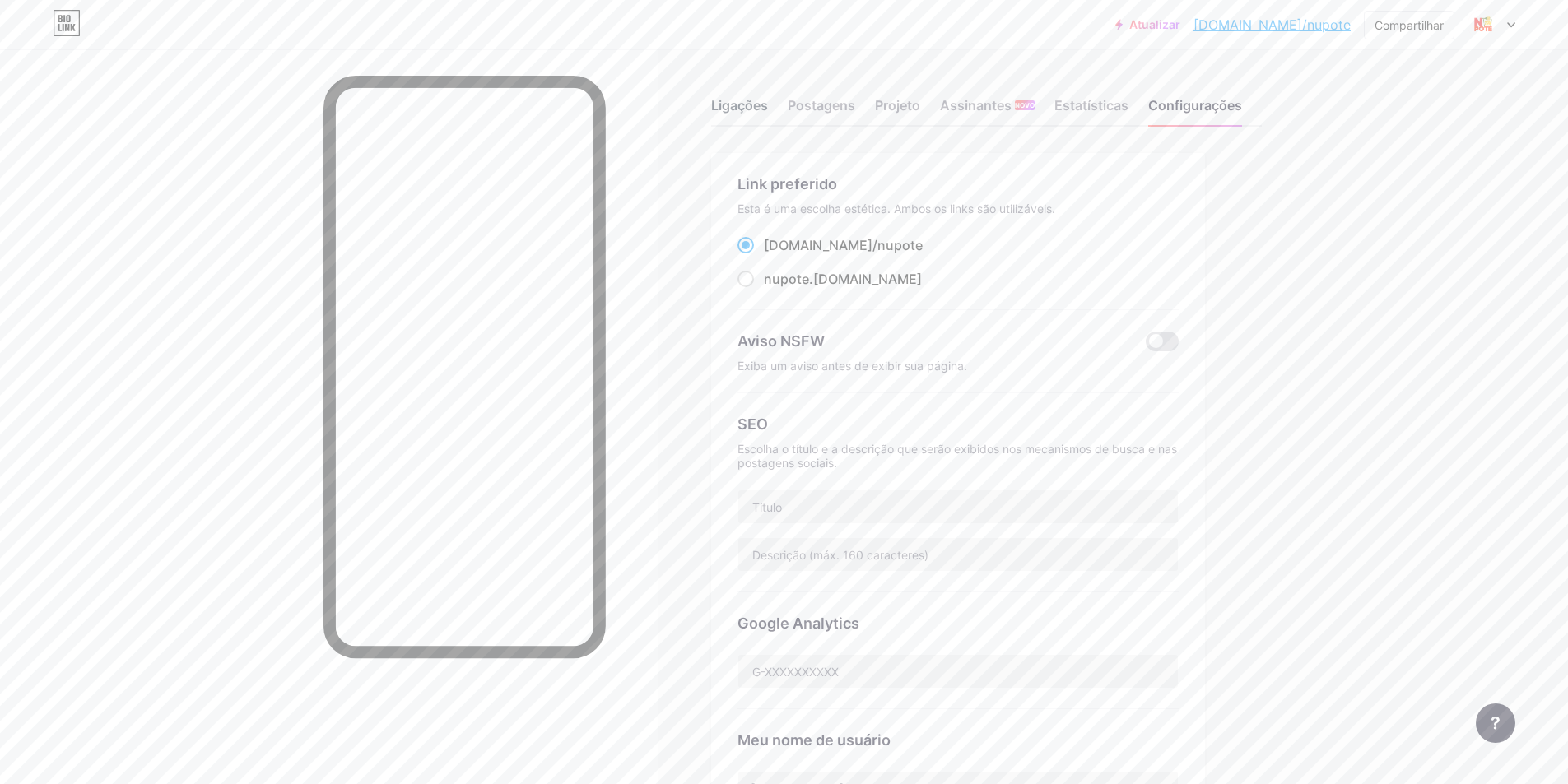
click at [735, 107] on font "Ligações" at bounding box center [740, 105] width 57 height 17
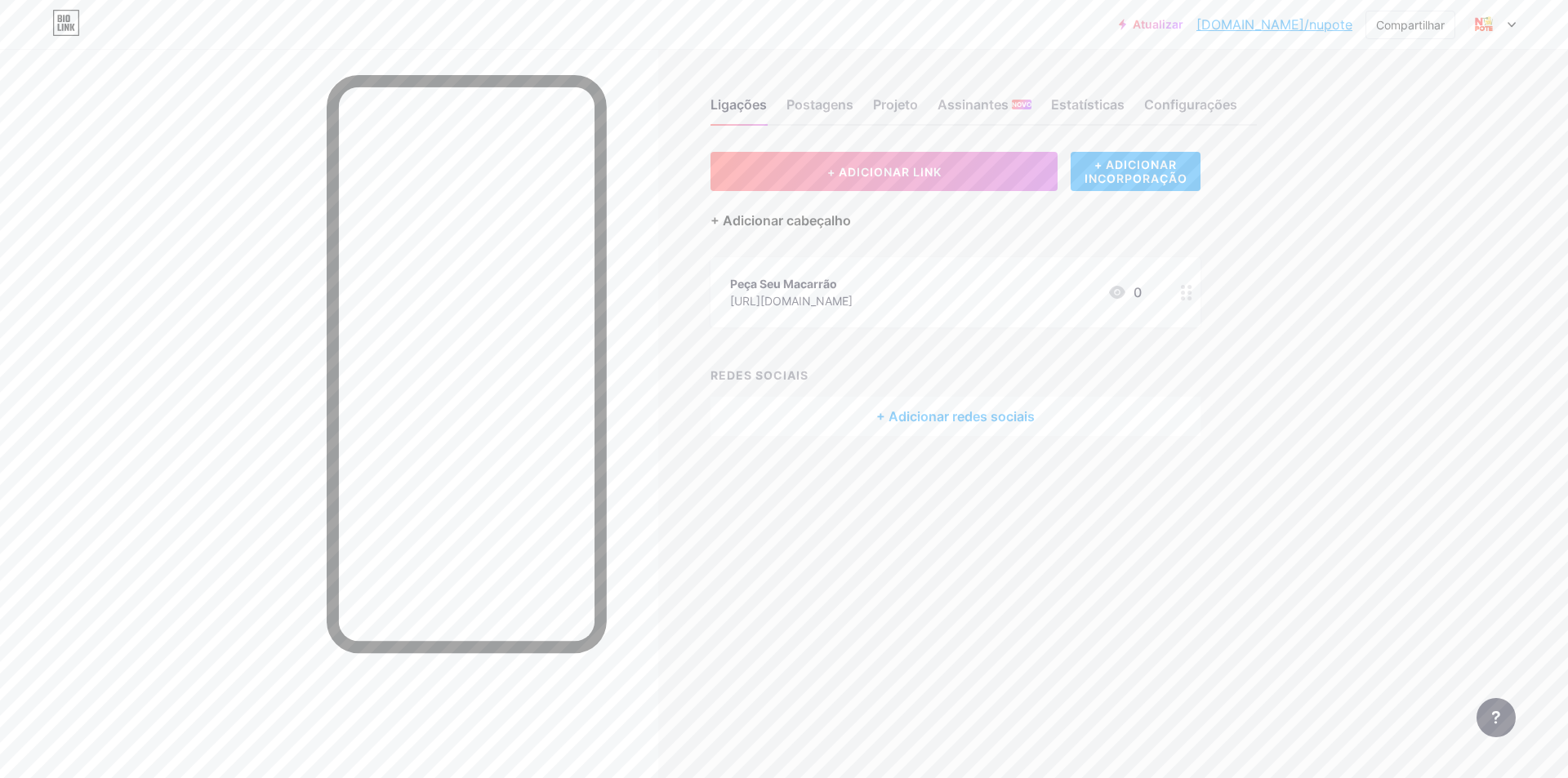
click at [774, 220] on font "+ Adicionar cabeçalho" at bounding box center [780, 220] width 140 height 17
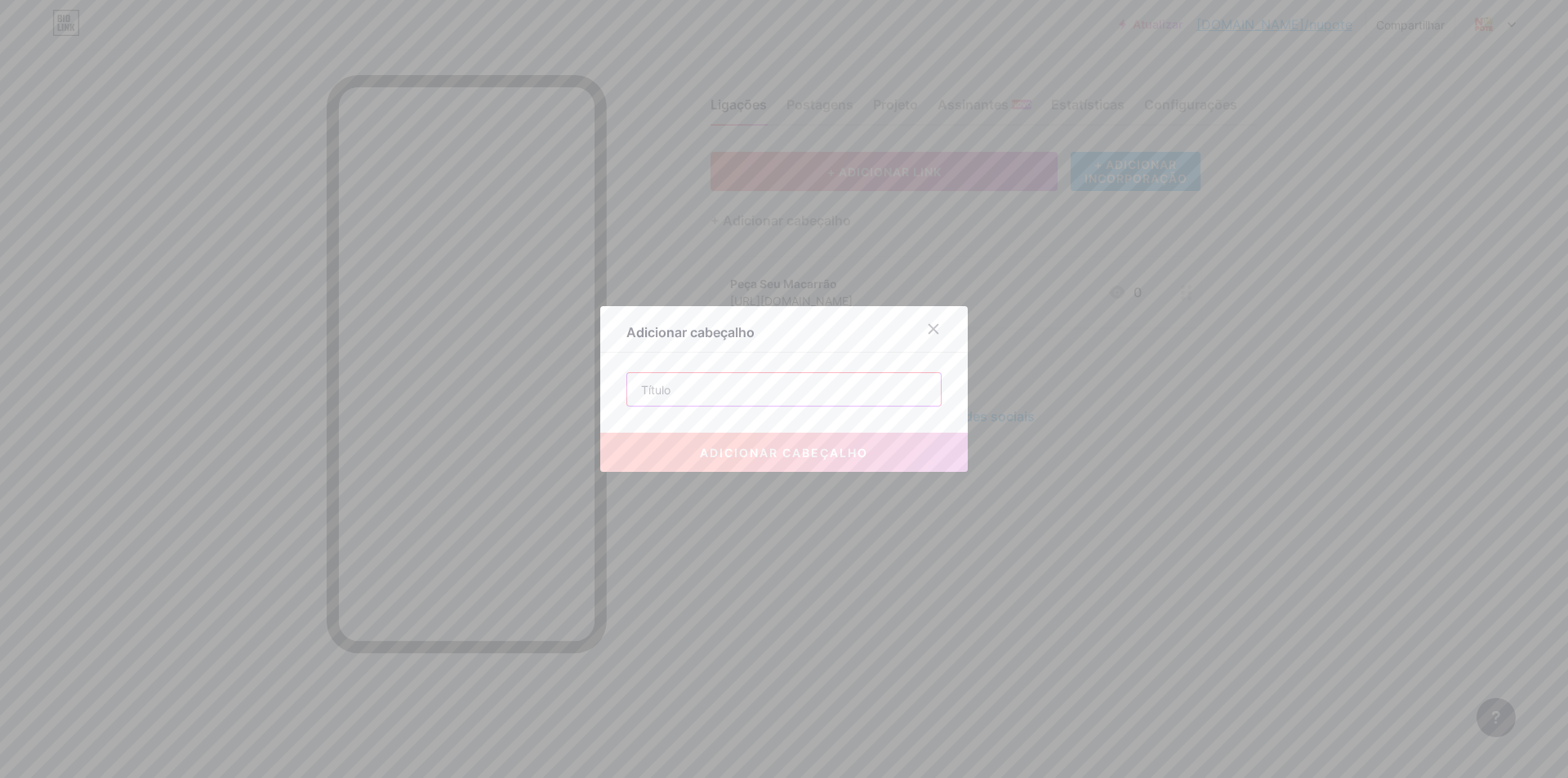
click at [744, 387] on input "text" at bounding box center [784, 389] width 314 height 33
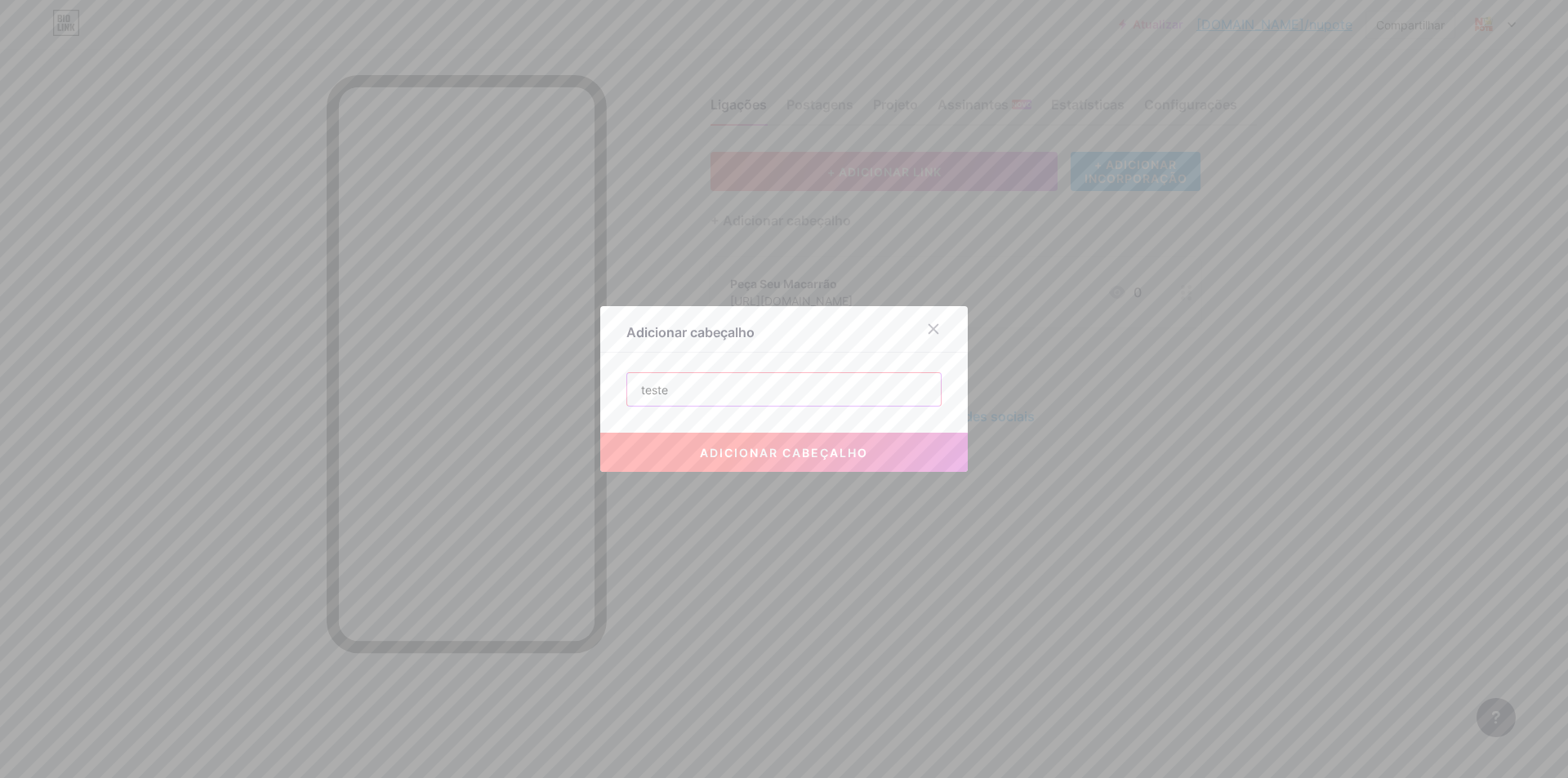
type input "teste"
click at [756, 466] on button "adicionar cabeçalho" at bounding box center [784, 452] width 367 height 39
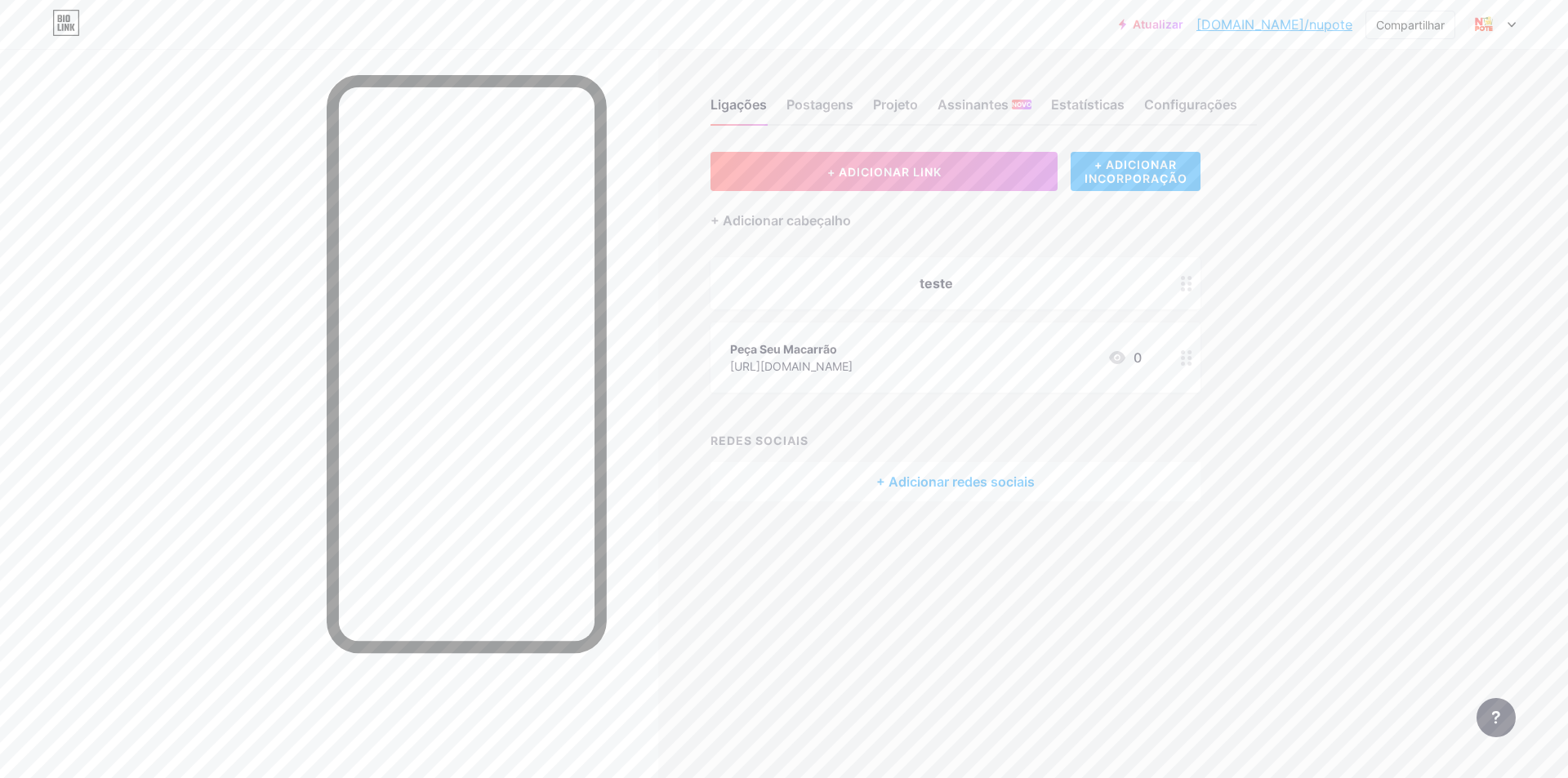
click at [948, 280] on font "teste" at bounding box center [936, 283] width 34 height 17
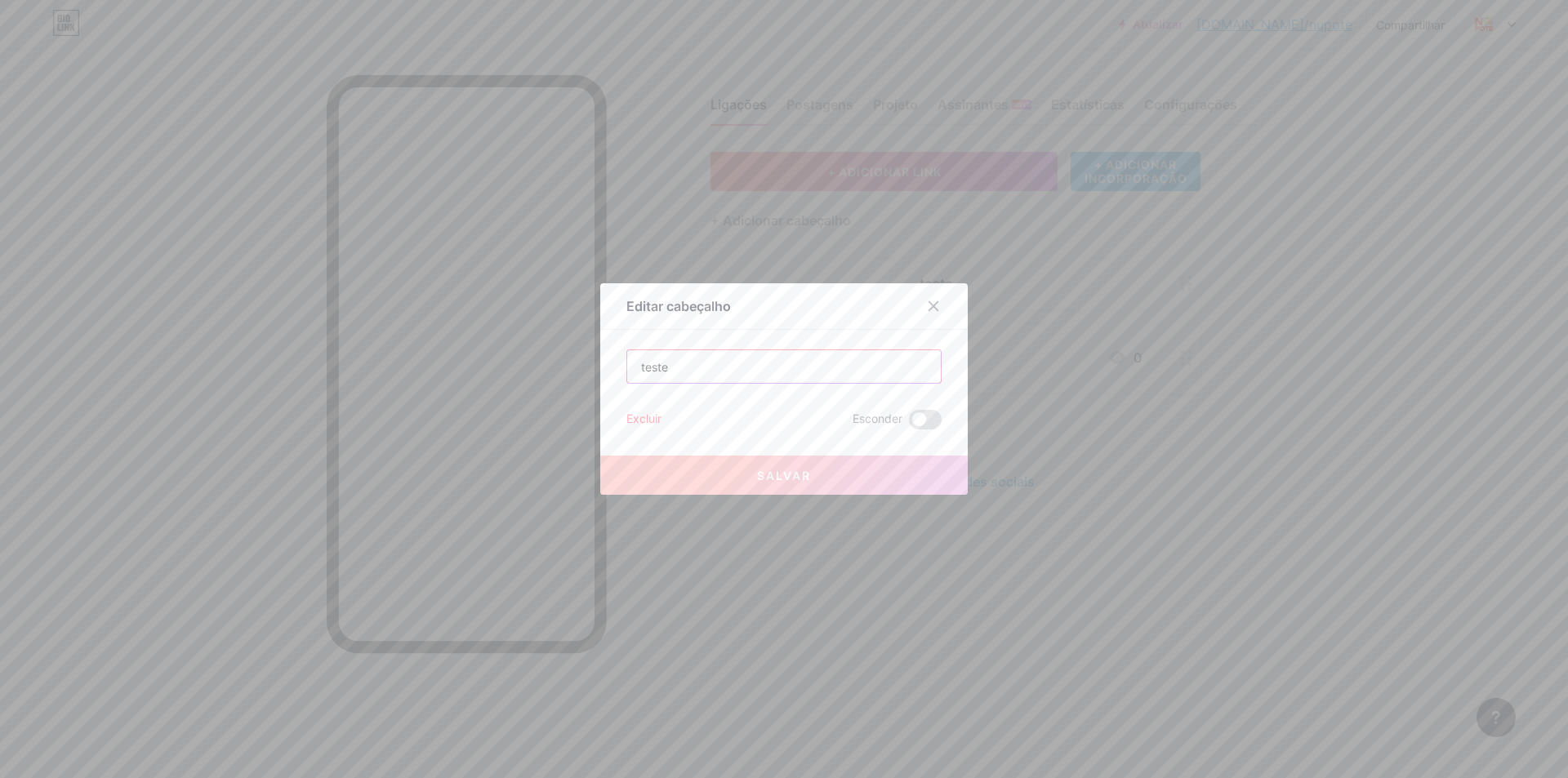
click at [818, 367] on input "teste" at bounding box center [784, 366] width 314 height 33
click at [817, 367] on input "teste" at bounding box center [784, 366] width 314 height 33
type input "s"
type input "S"
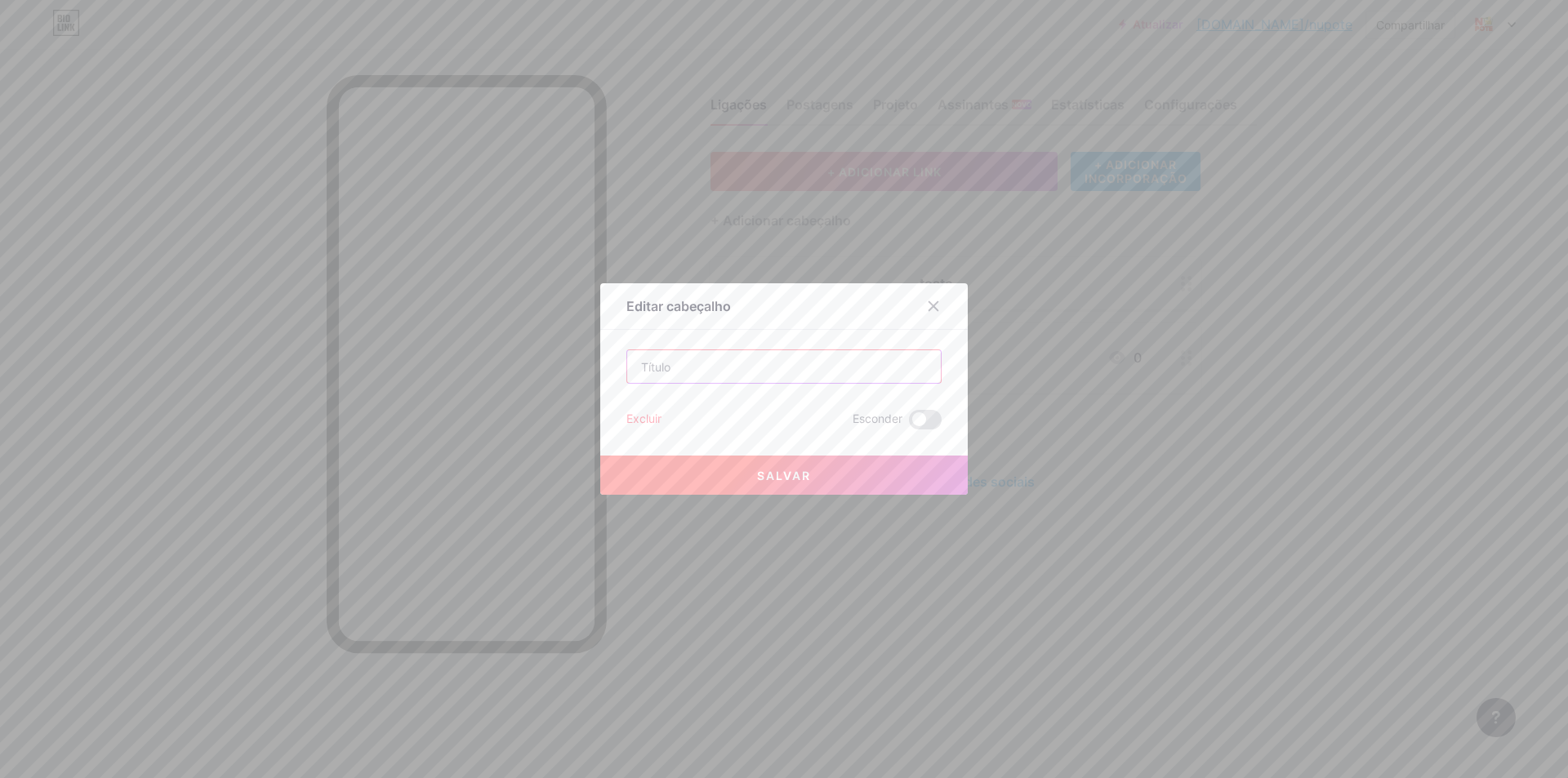
type input "e"
type input "Experiência Incrível NuPote!"
click at [826, 485] on button "Salvar" at bounding box center [784, 475] width 367 height 39
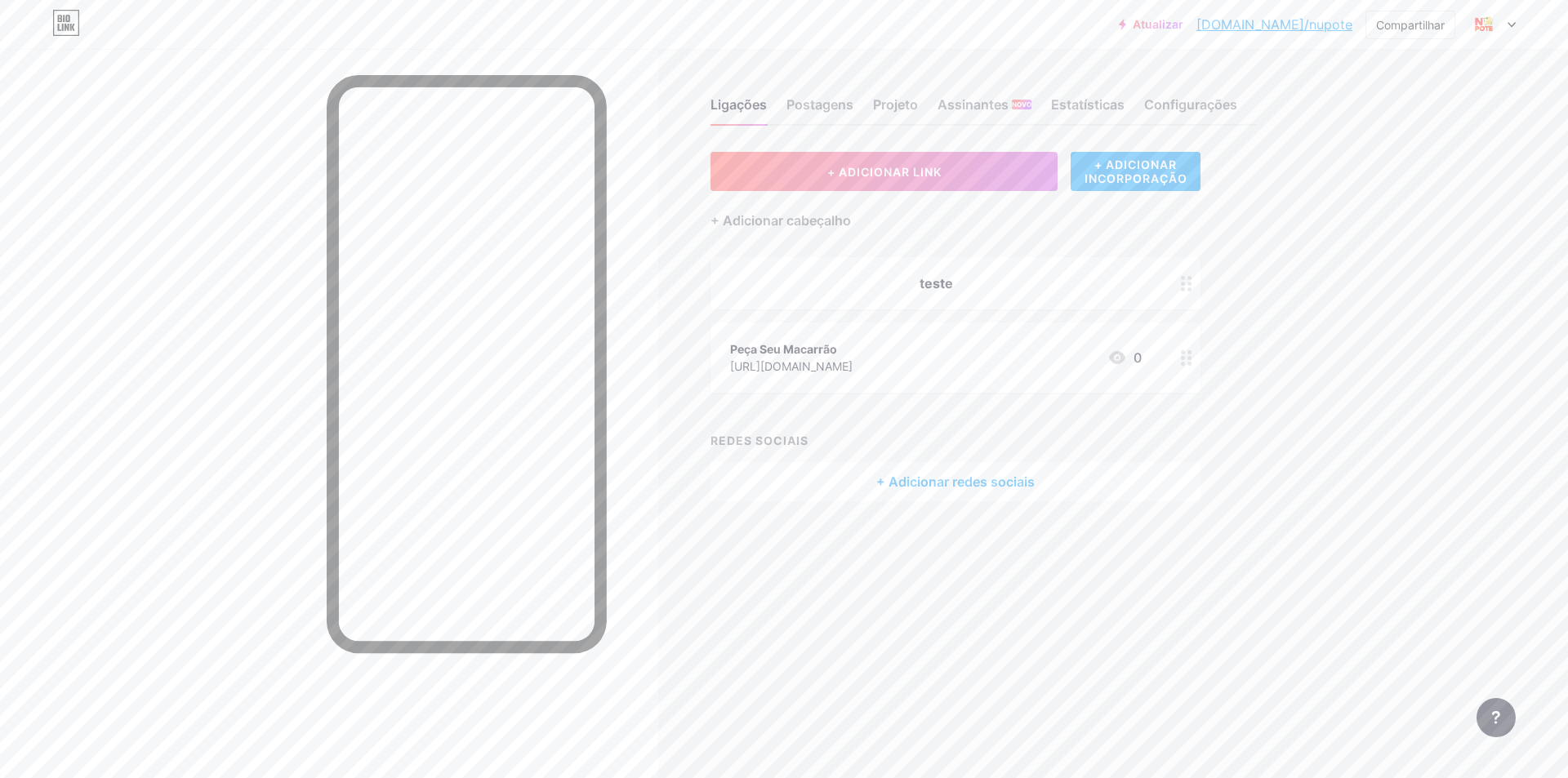
click at [1190, 367] on div at bounding box center [1187, 357] width 28 height 70
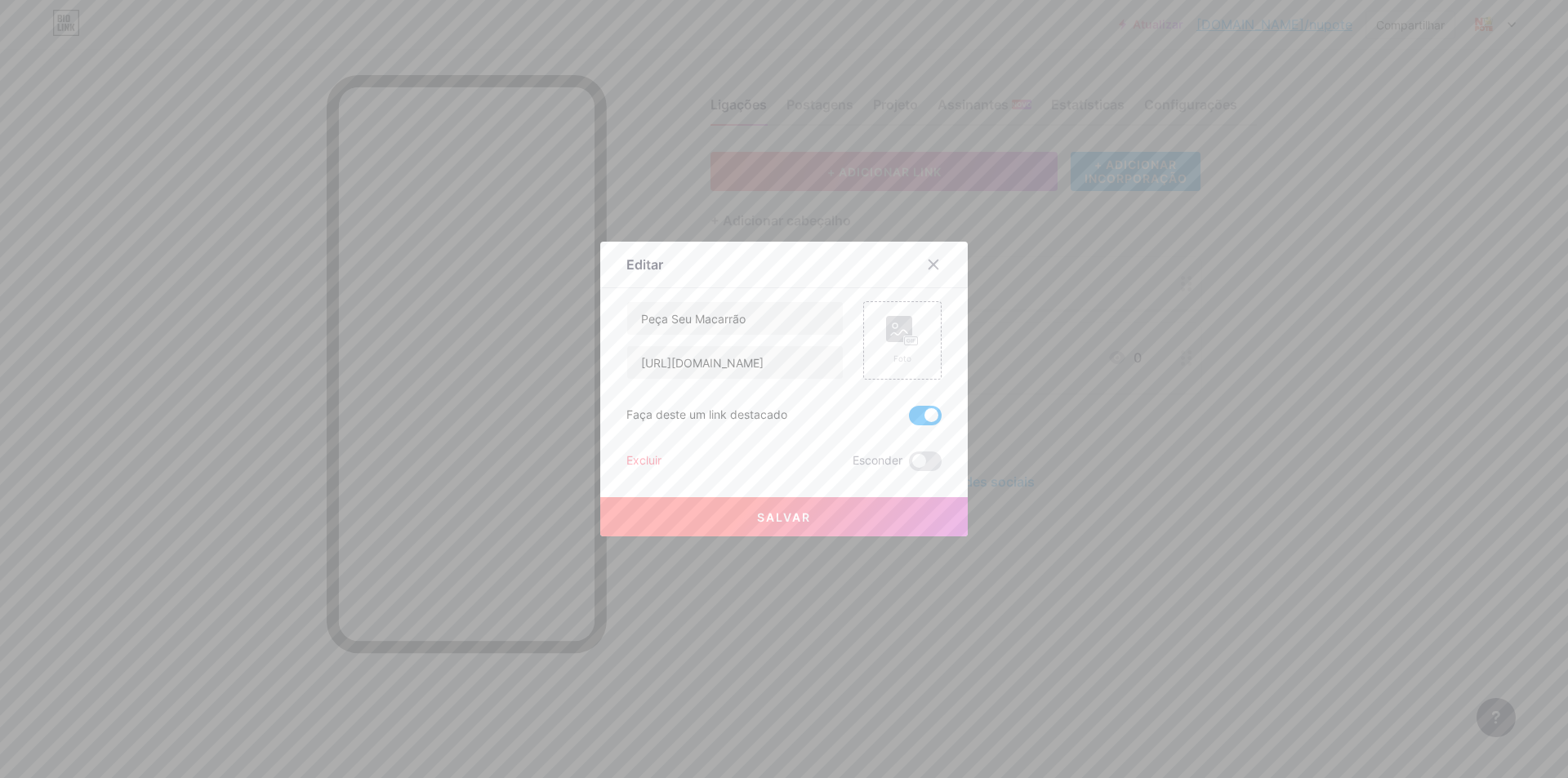
click at [1192, 471] on div at bounding box center [784, 389] width 1568 height 778
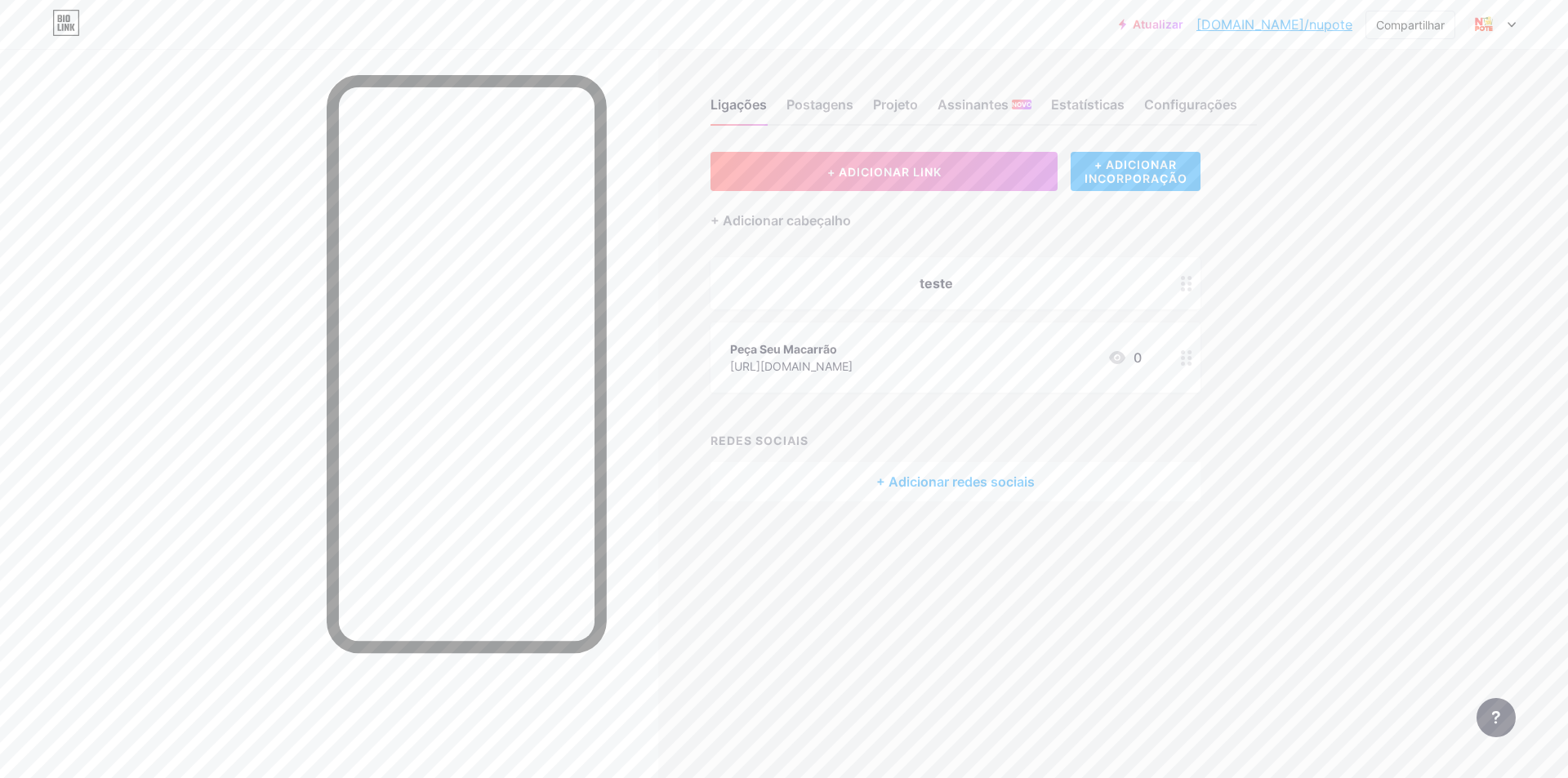
click at [1283, 30] on font "[DOMAIN_NAME]/nupote" at bounding box center [1275, 25] width 156 height 17
click at [1190, 95] on div "Configurações" at bounding box center [1191, 110] width 93 height 30
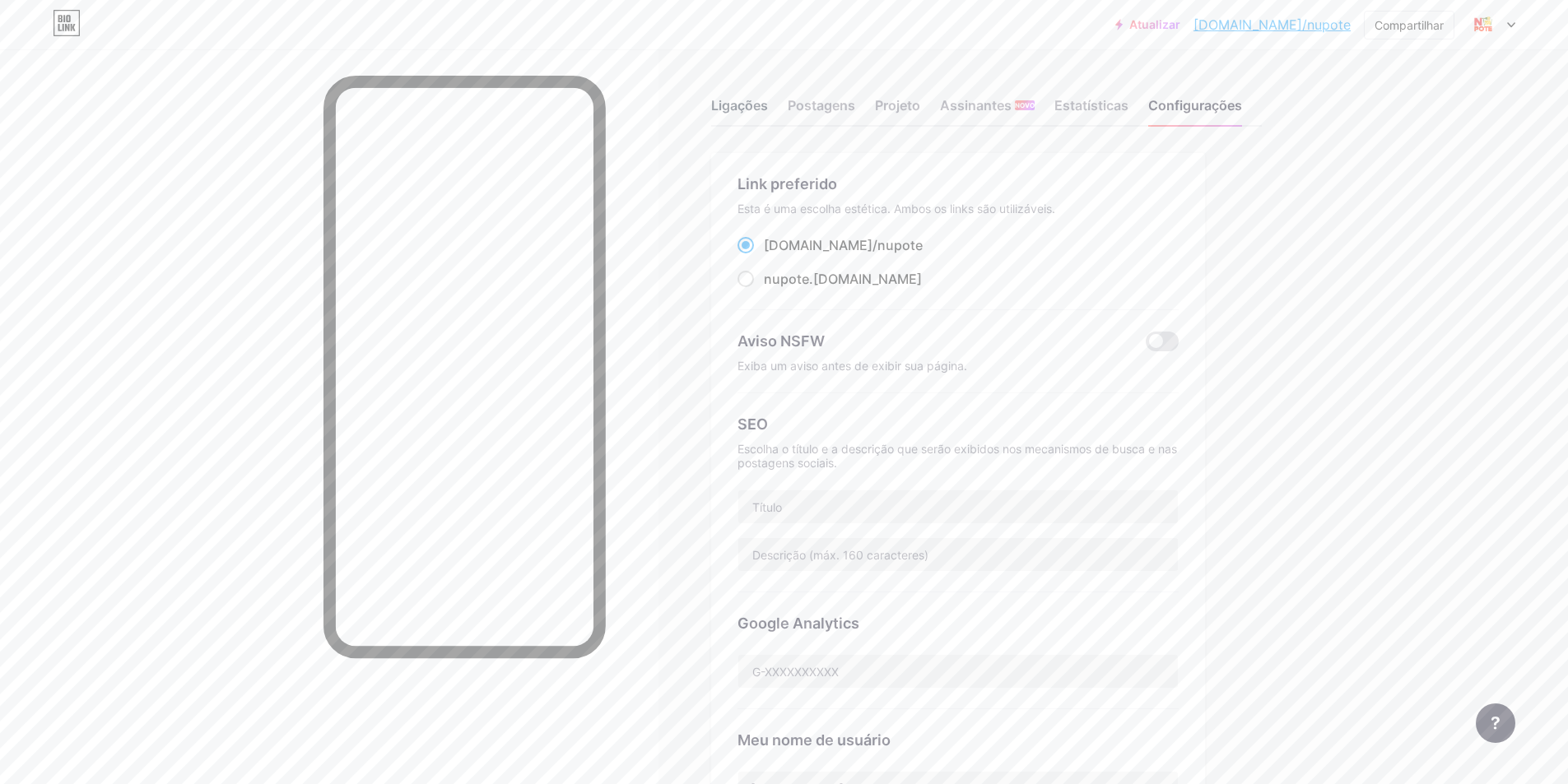
click at [765, 104] on font "Ligações" at bounding box center [740, 105] width 57 height 17
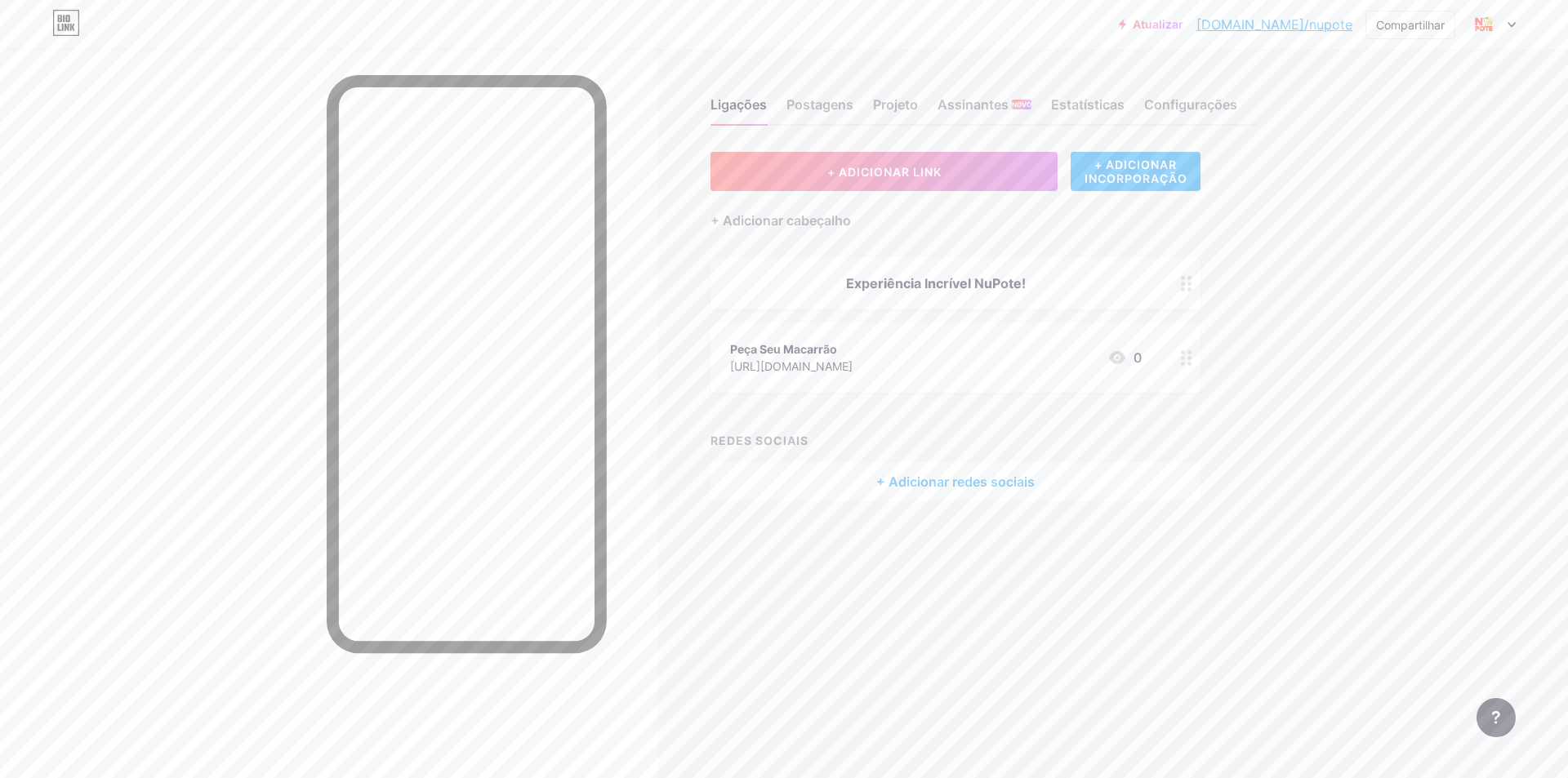
click at [852, 362] on font "[URL][DOMAIN_NAME]" at bounding box center [791, 366] width 122 height 14
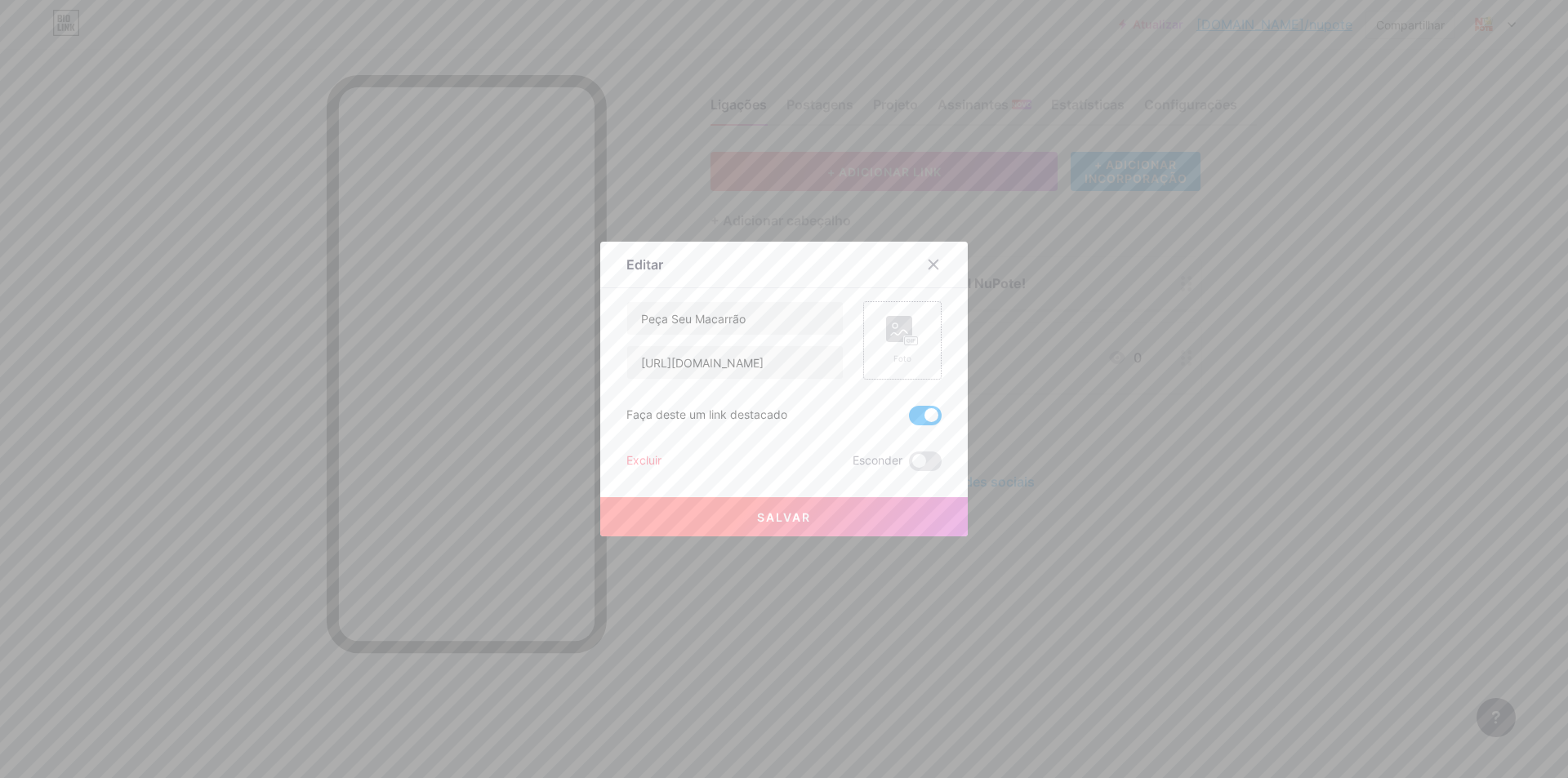
click at [895, 336] on rect at bounding box center [899, 329] width 26 height 26
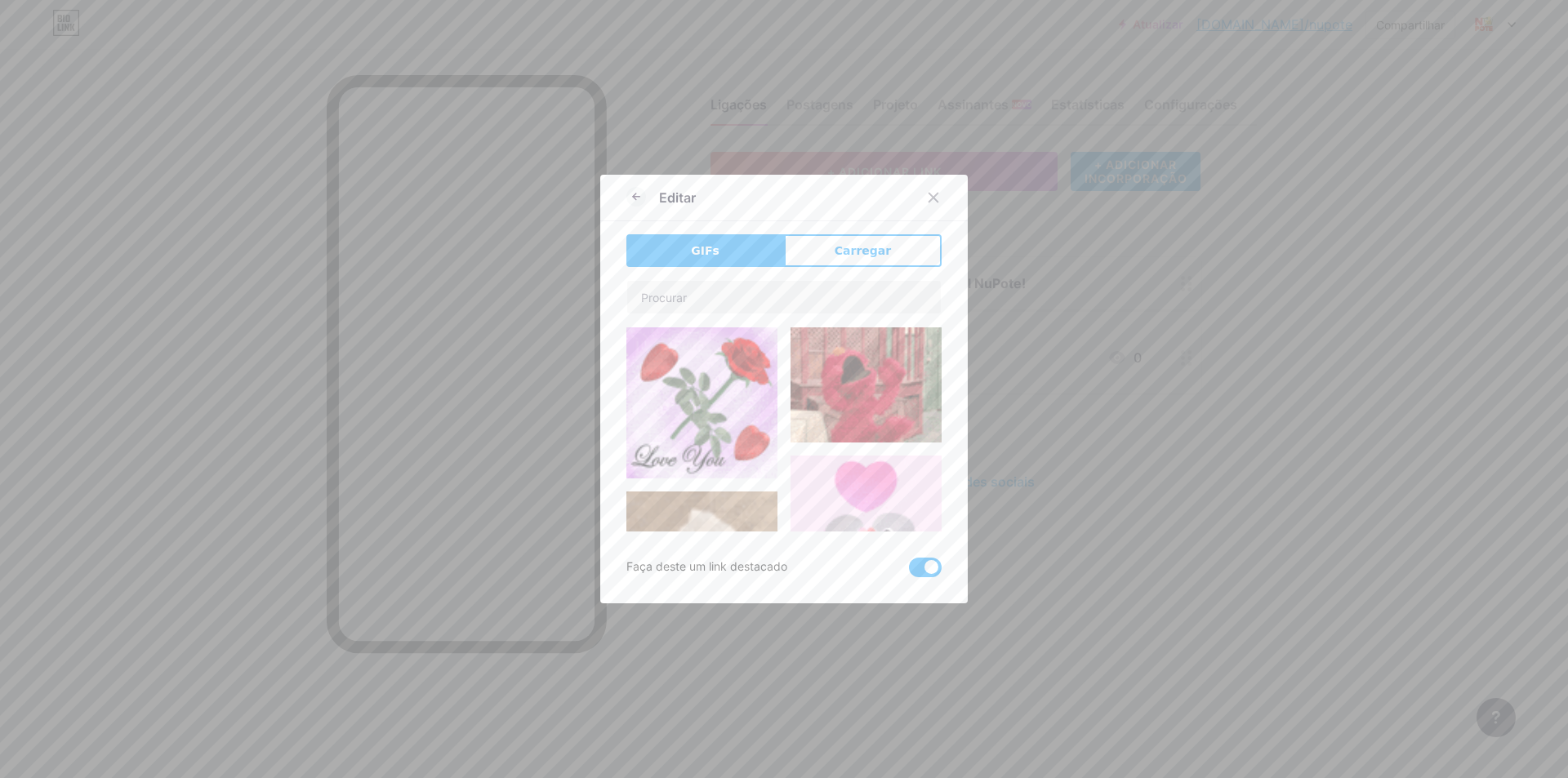
drag, startPoint x: 848, startPoint y: 248, endPoint x: 860, endPoint y: 262, distance: 18.4
click at [847, 246] on font "Carregar" at bounding box center [862, 250] width 56 height 13
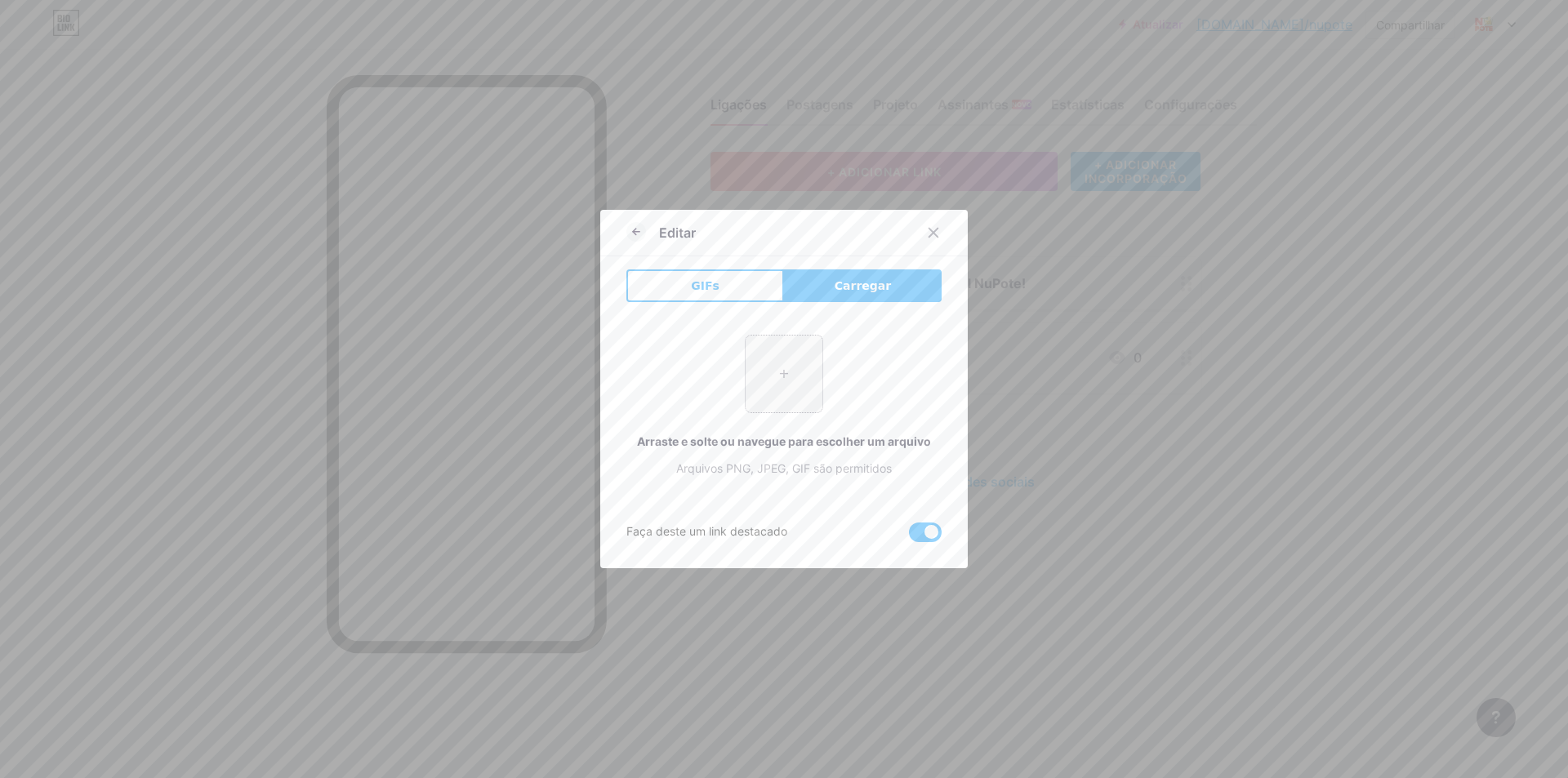
click at [781, 389] on input "file" at bounding box center [784, 374] width 77 height 77
type input "C:\fakepath\photo_2025-08-04_11-17-08.jpg"
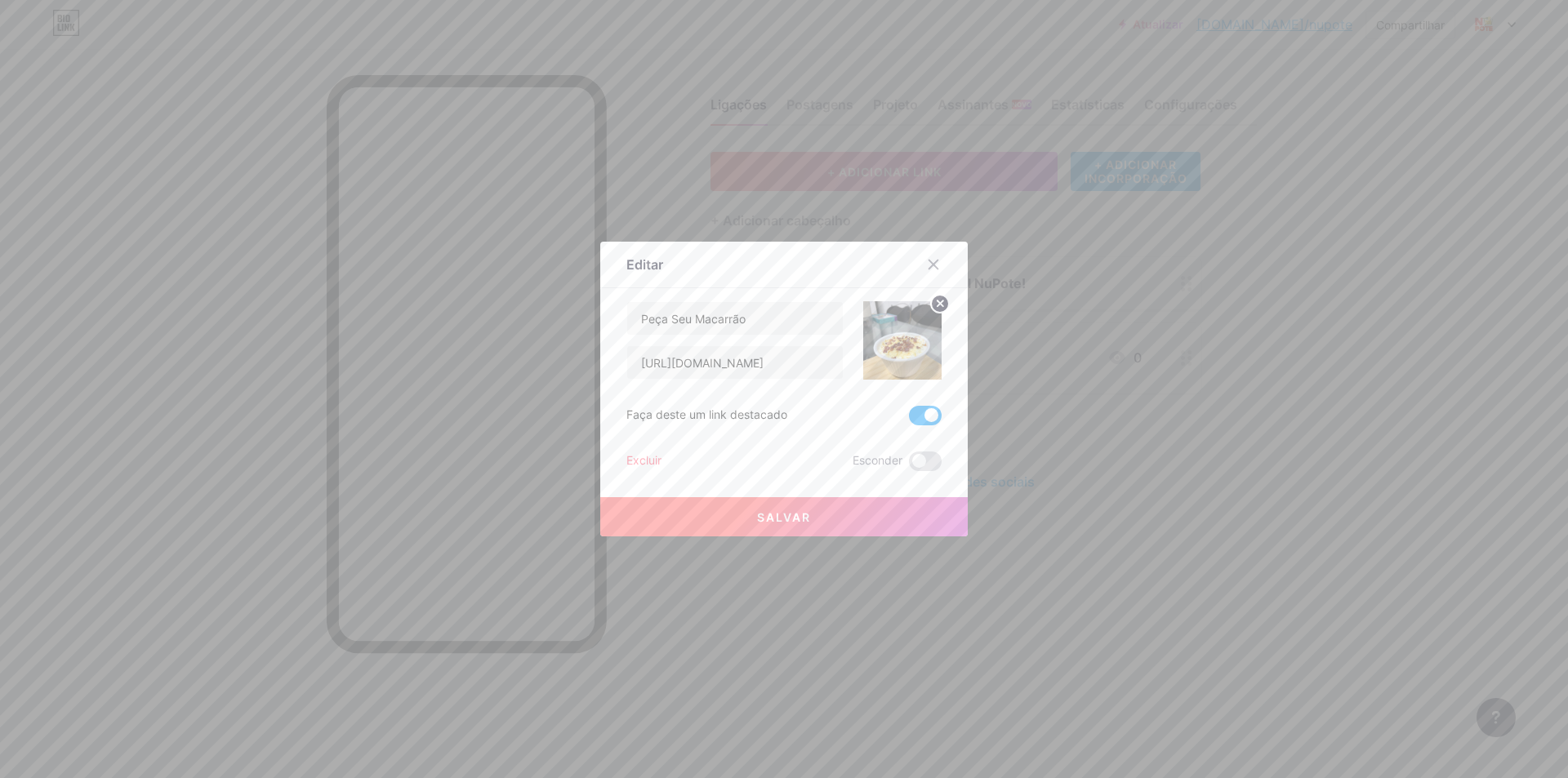
click at [827, 512] on button "Salvar" at bounding box center [784, 517] width 367 height 39
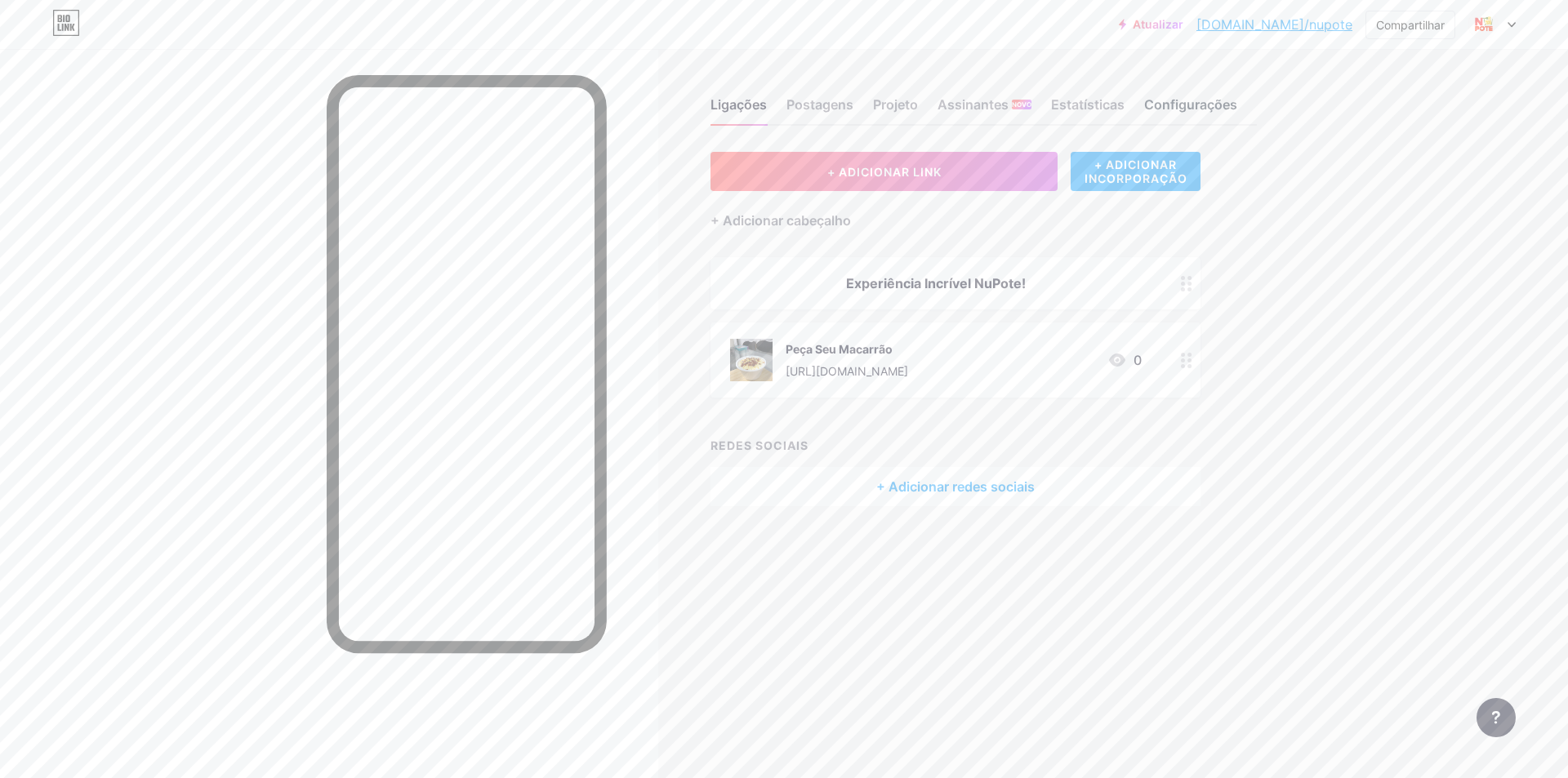
click at [1213, 101] on font "Configurações" at bounding box center [1191, 105] width 93 height 17
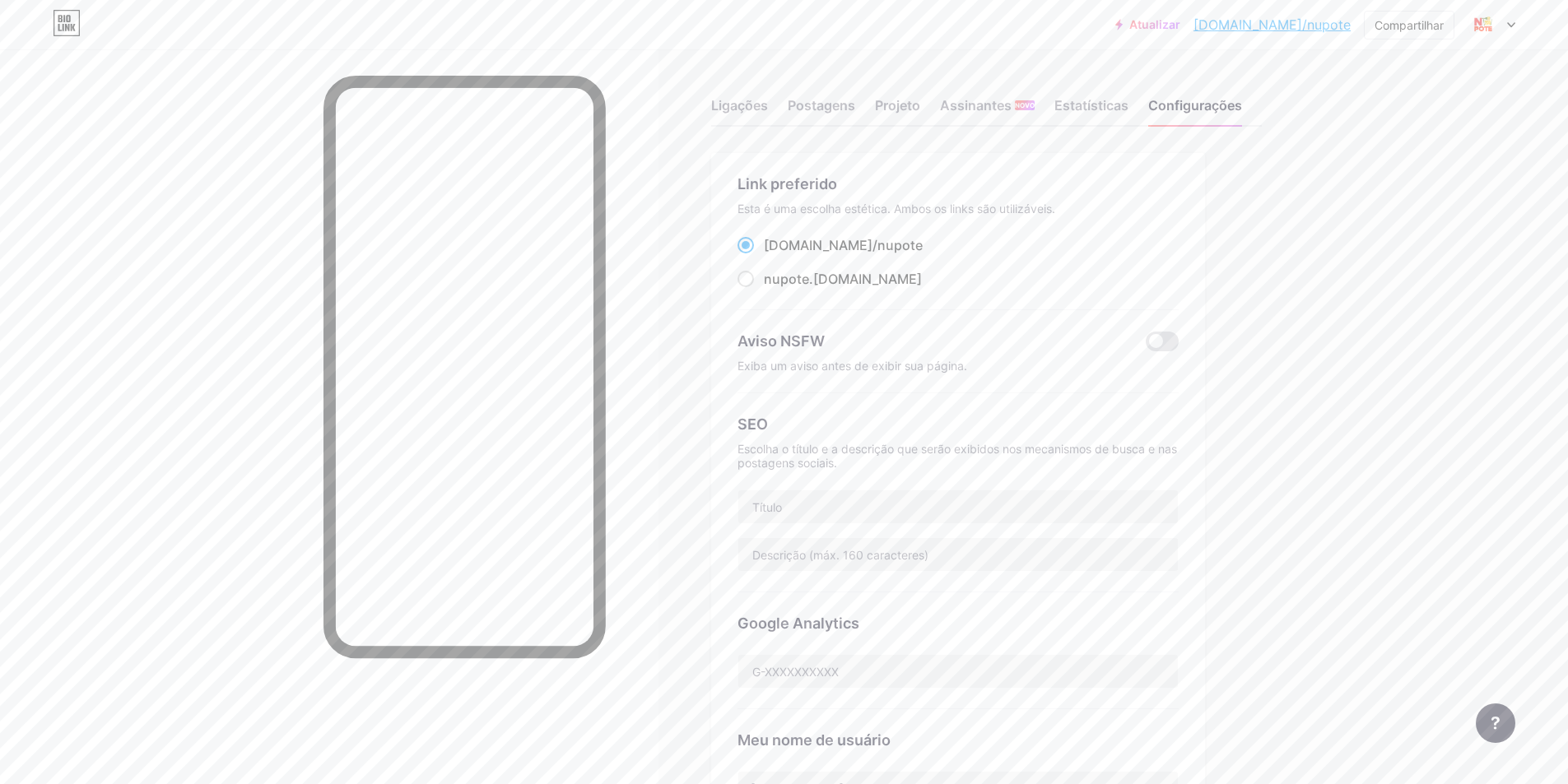
drag, startPoint x: 1096, startPoint y: 106, endPoint x: 1244, endPoint y: 303, distance: 246.4
click at [1095, 105] on font "Estatísticas" at bounding box center [1091, 105] width 74 height 17
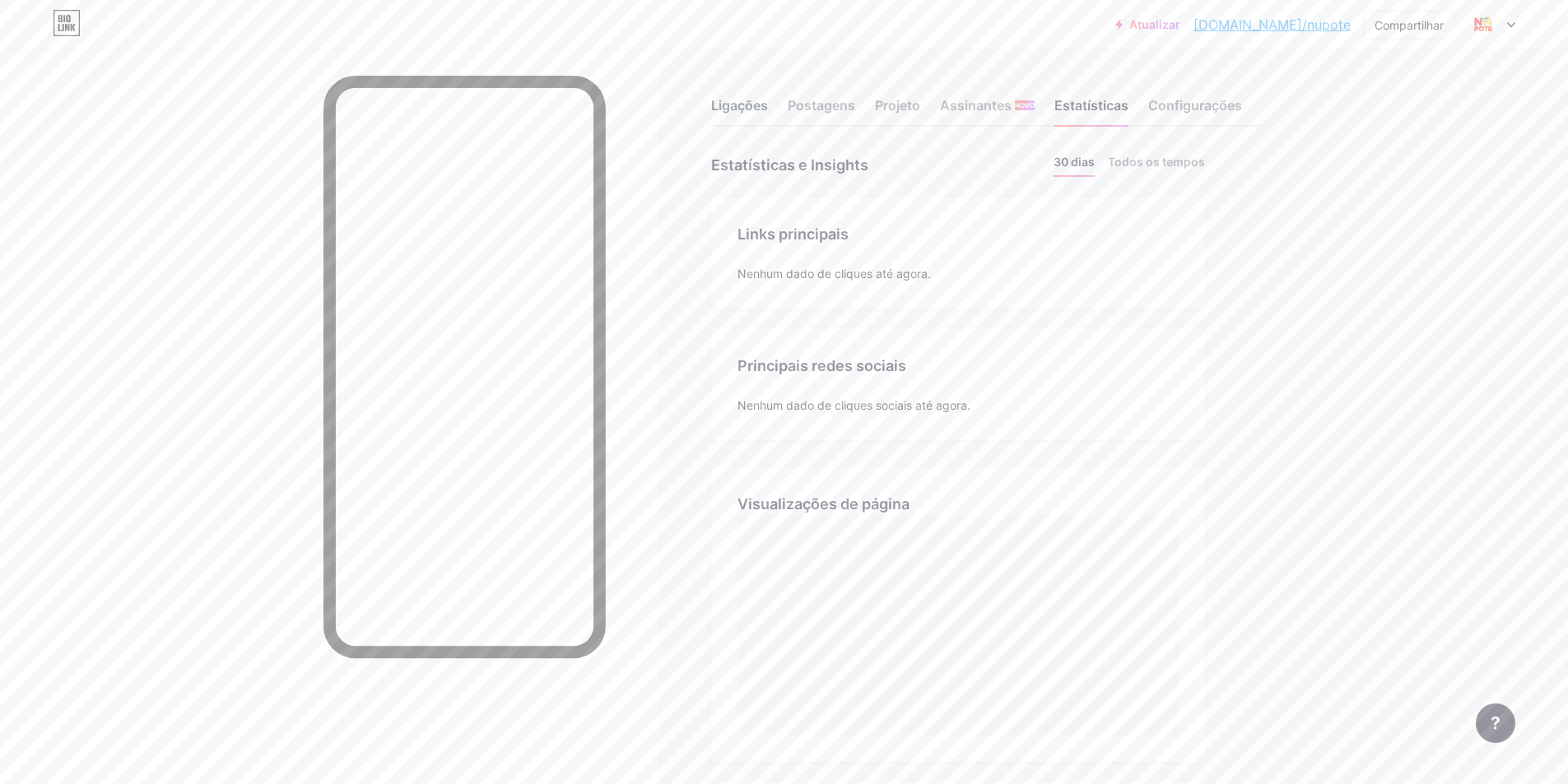
click at [750, 100] on font "Ligações" at bounding box center [740, 105] width 57 height 17
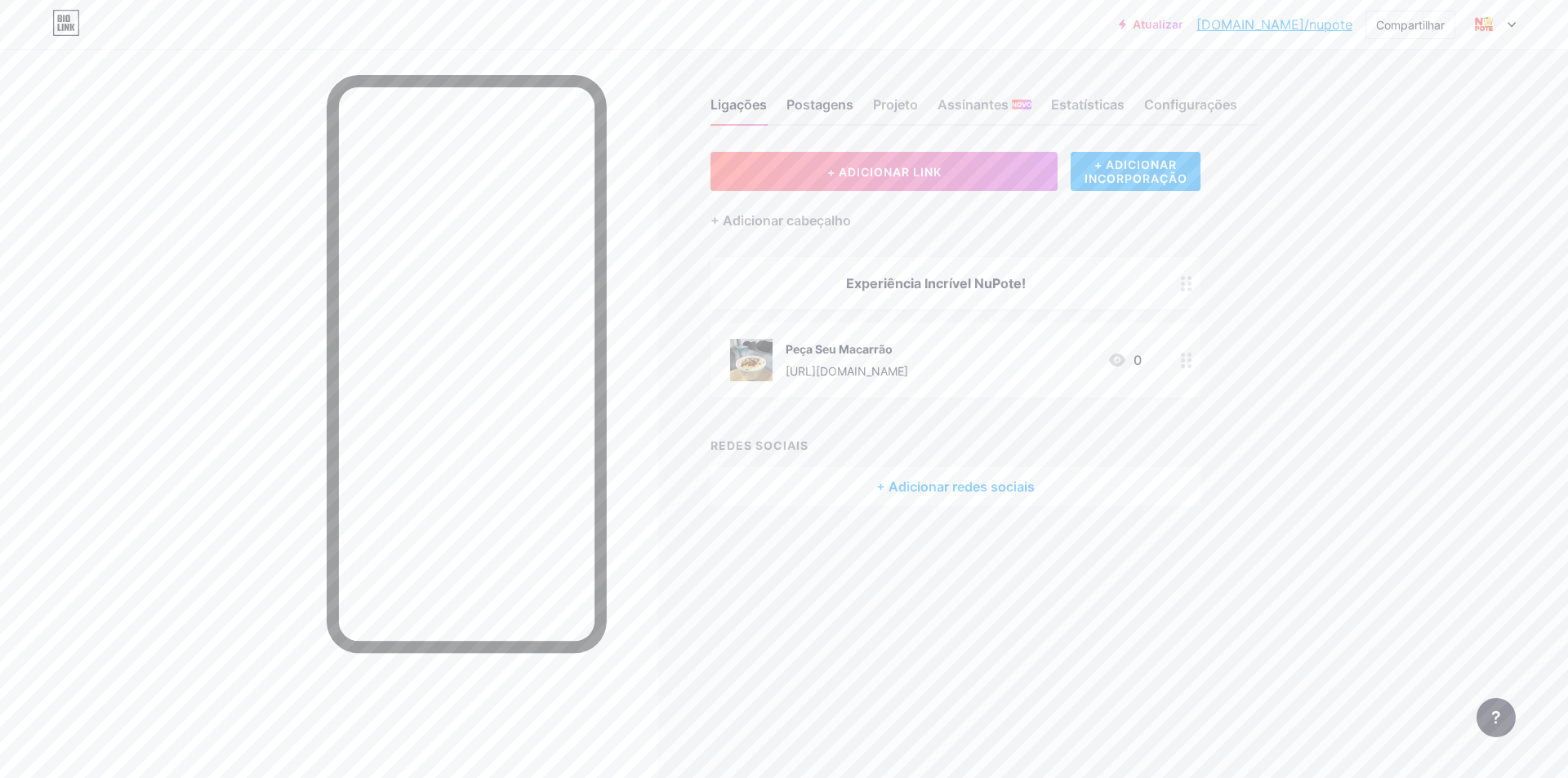
click at [812, 95] on font "Postagens" at bounding box center [820, 105] width 67 height 20
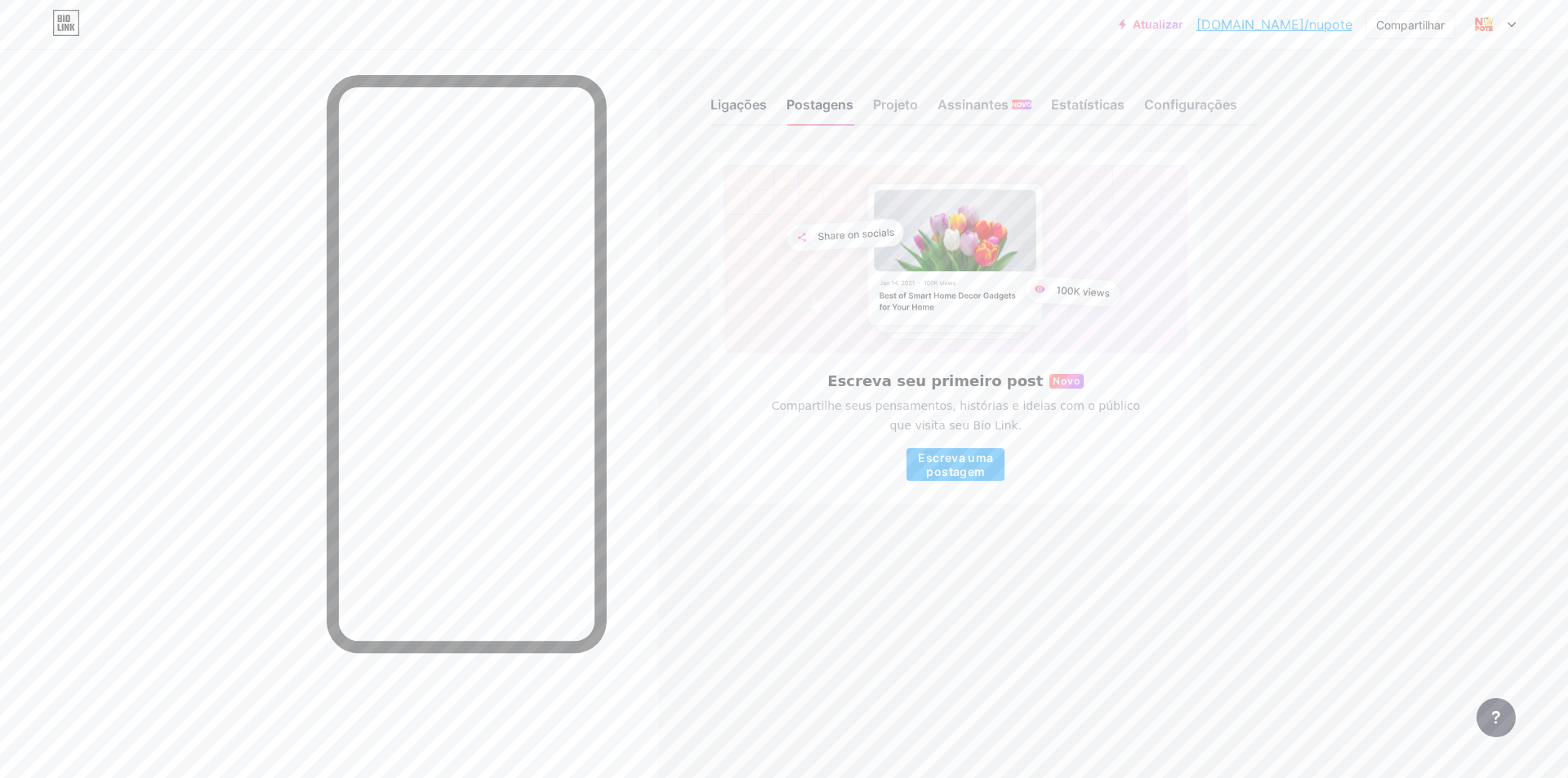
click at [755, 98] on font "Ligações" at bounding box center [738, 105] width 56 height 17
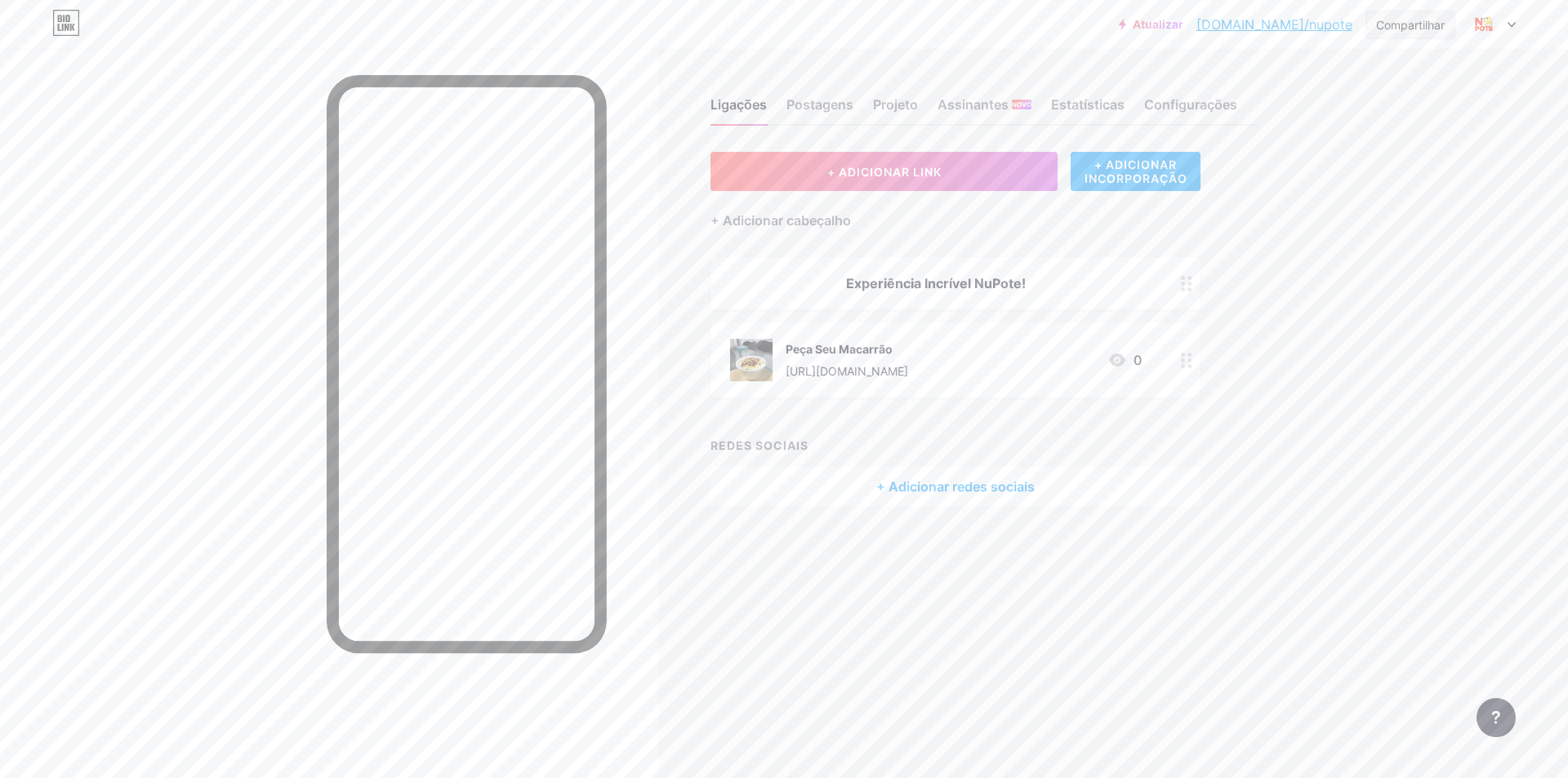
click at [1422, 33] on div "Compartilhar" at bounding box center [1409, 25] width 68 height 17
click at [1478, 365] on div "Atualizar [DOMAIN_NAME]/nupote... [DOMAIN_NAME]/nupote Compartilhar Copiar link…" at bounding box center [784, 389] width 1568 height 778
click at [1493, 20] on img at bounding box center [1483, 25] width 26 height 26
click at [1414, 185] on font "Configurações de Conta" at bounding box center [1397, 185] width 137 height 14
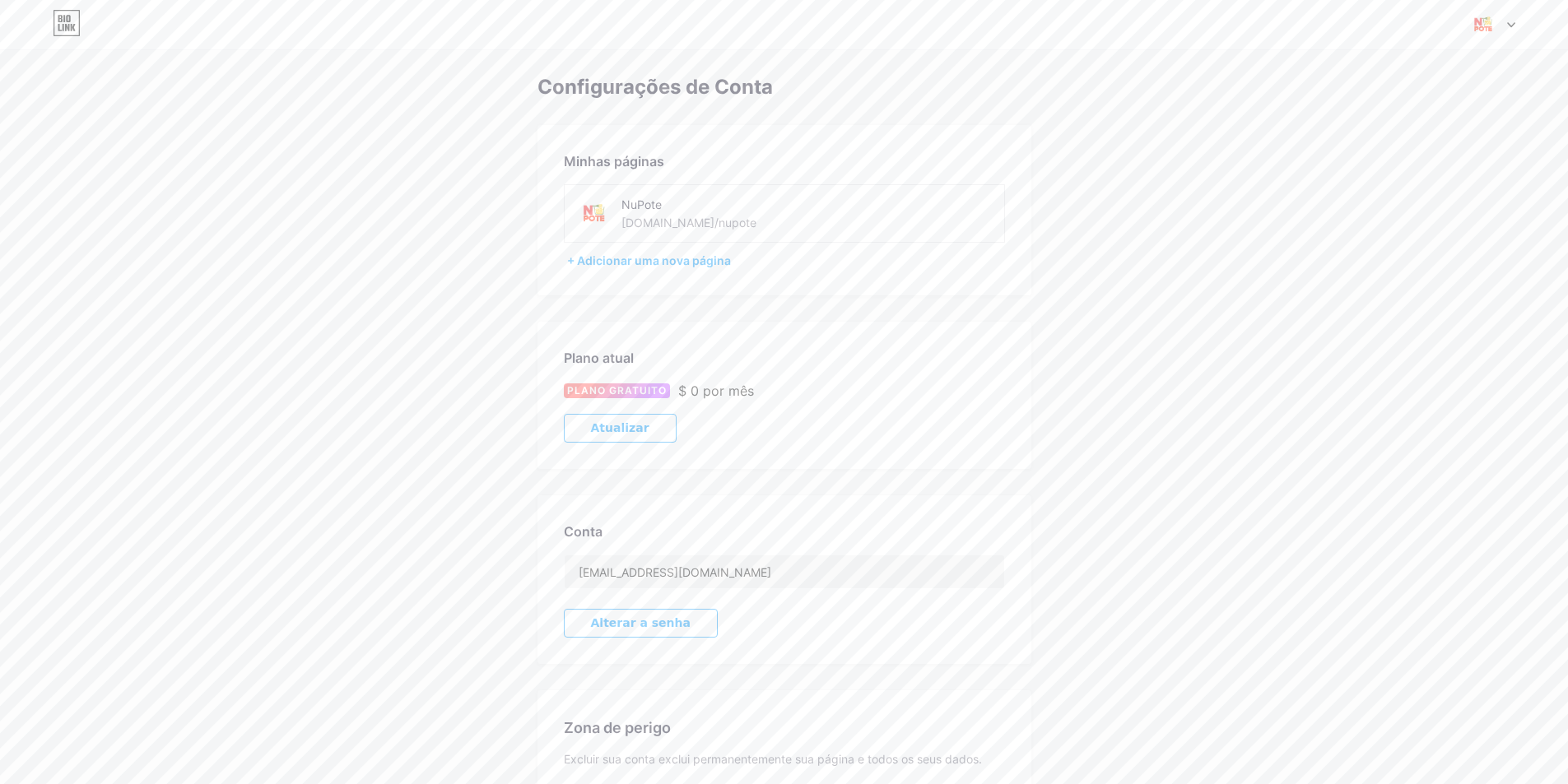
click at [704, 211] on div "NuPote" at bounding box center [709, 204] width 175 height 17
